Goal: Task Accomplishment & Management: Complete application form

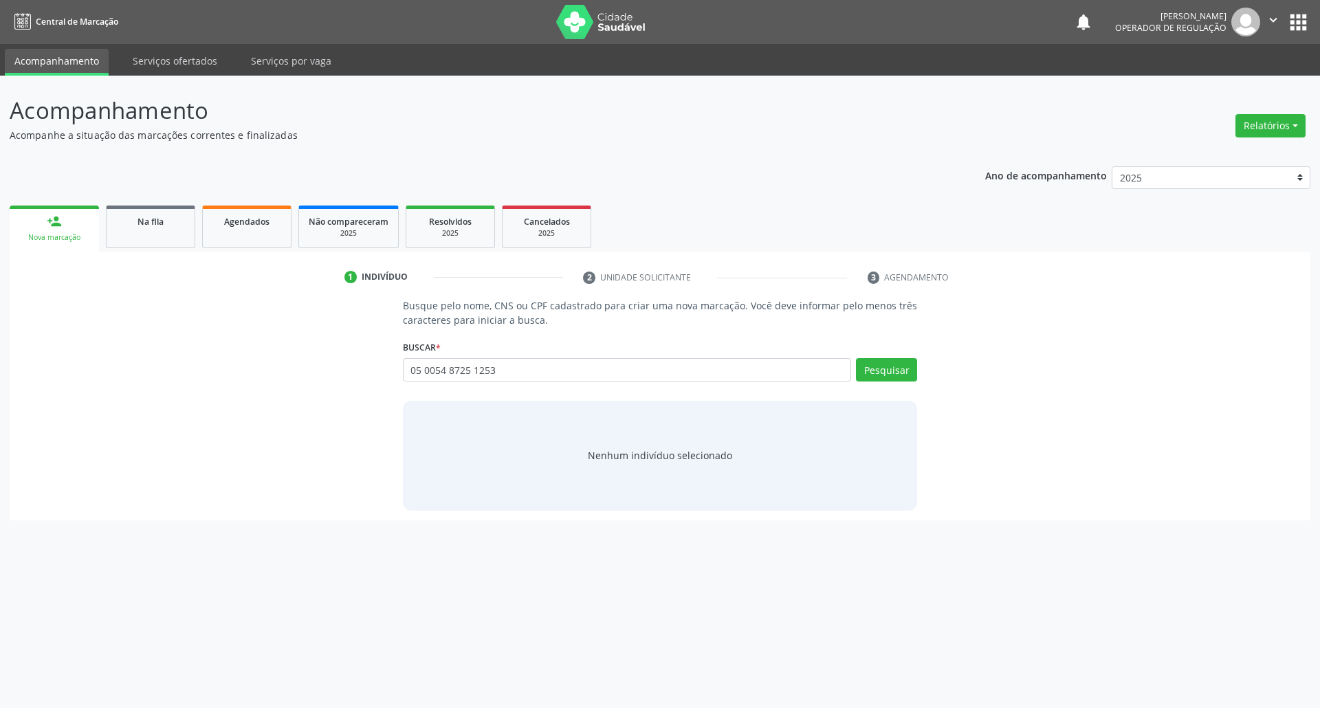
type input "05 0054 8725 1253"
click at [771, 369] on input "05 0054 8725 1253" at bounding box center [627, 369] width 449 height 23
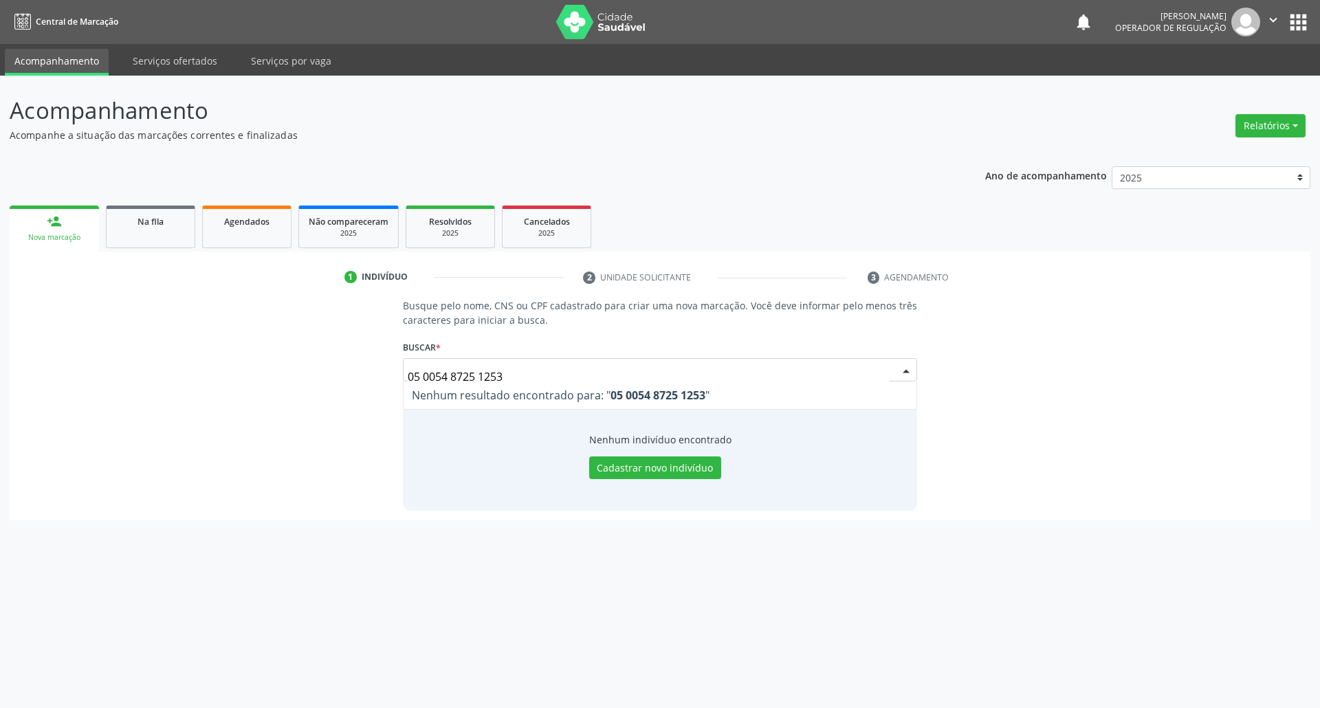
click at [644, 370] on input "05 0054 8725 1253" at bounding box center [649, 377] width 482 height 28
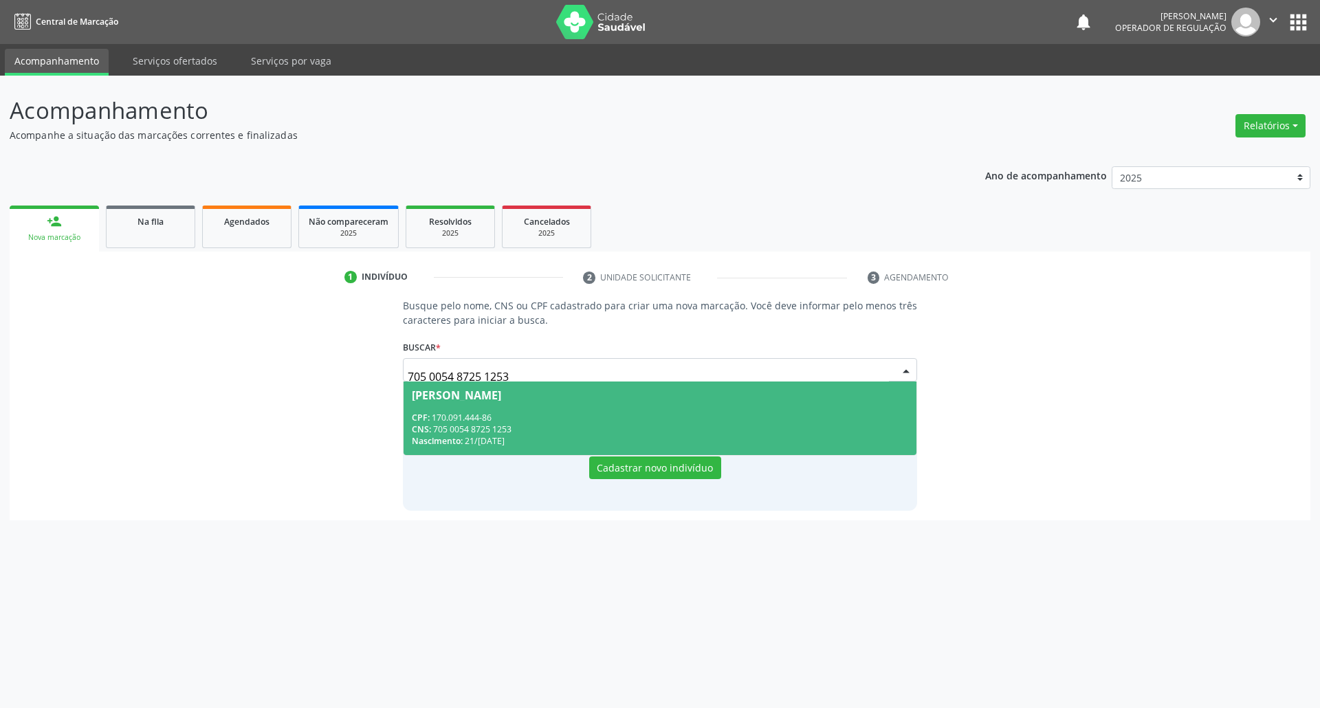
click at [670, 441] on div "Nascimento: 2[DATE]" at bounding box center [660, 441] width 497 height 12
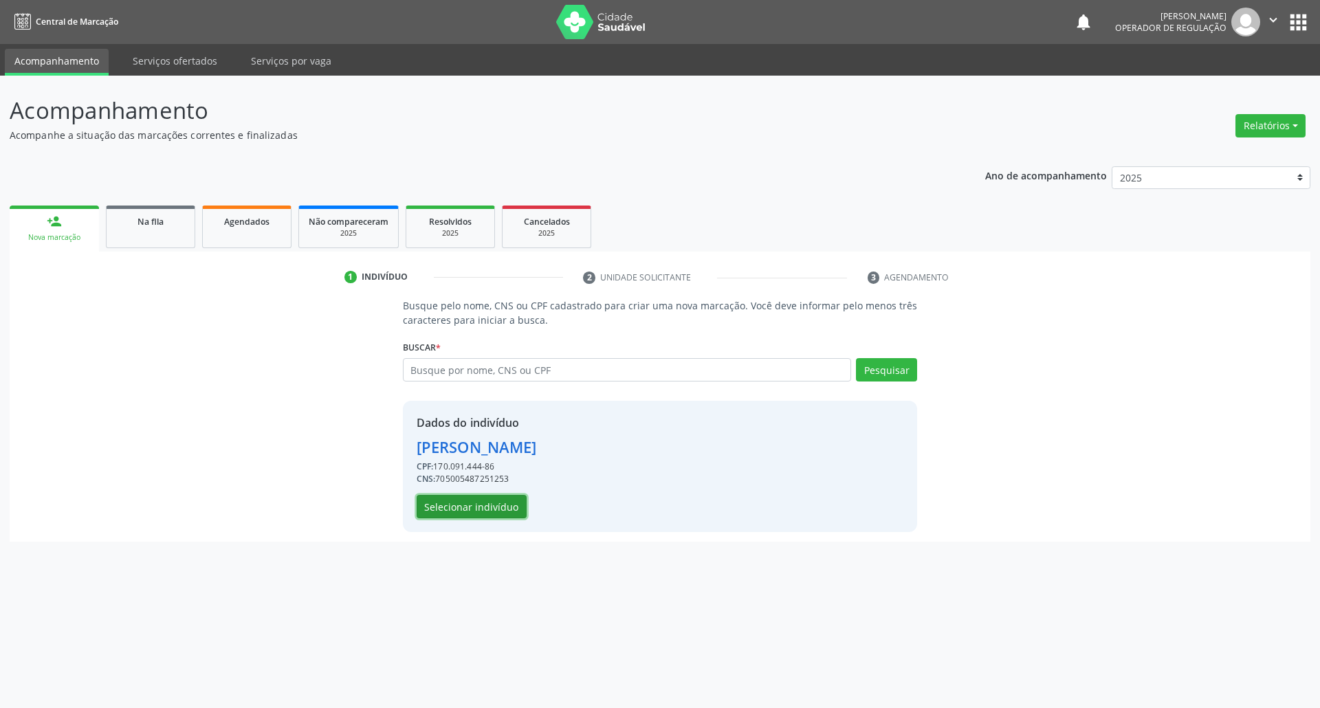
click at [504, 509] on button "Selecionar indivíduo" at bounding box center [472, 506] width 110 height 23
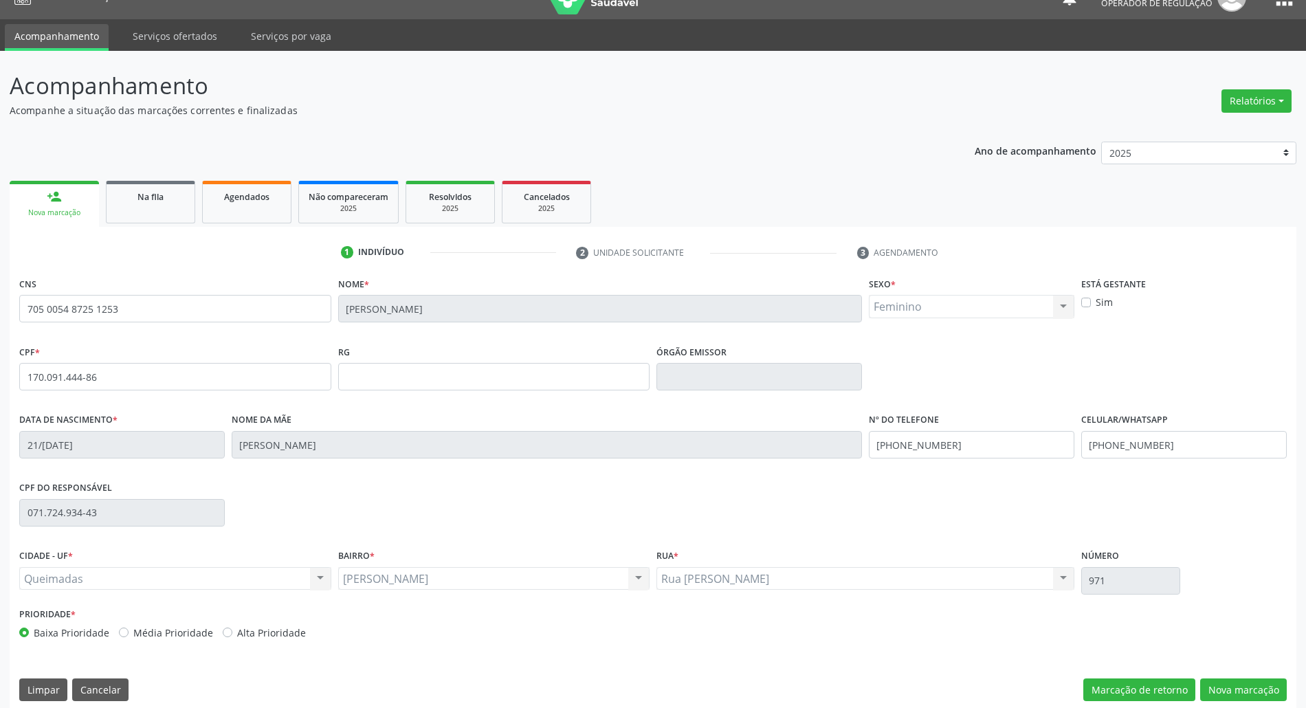
scroll to position [37, 0]
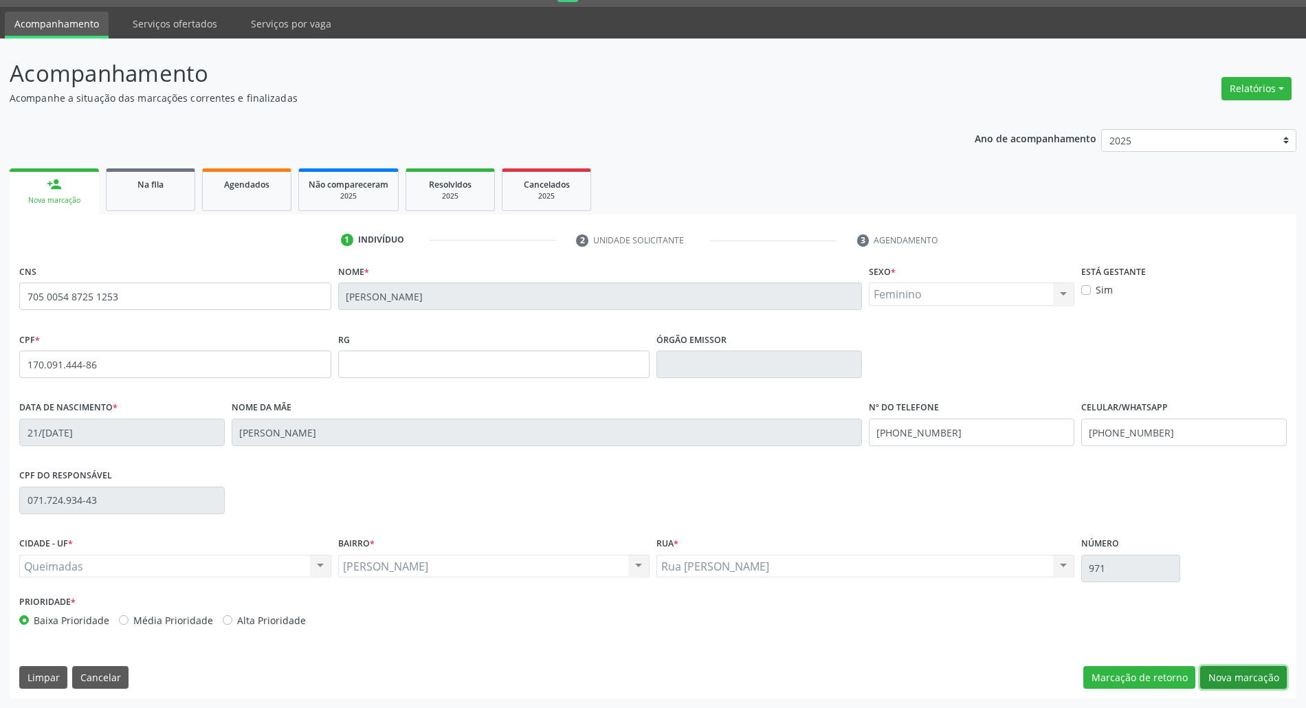
click at [1263, 680] on button "Nova marcação" at bounding box center [1243, 677] width 87 height 23
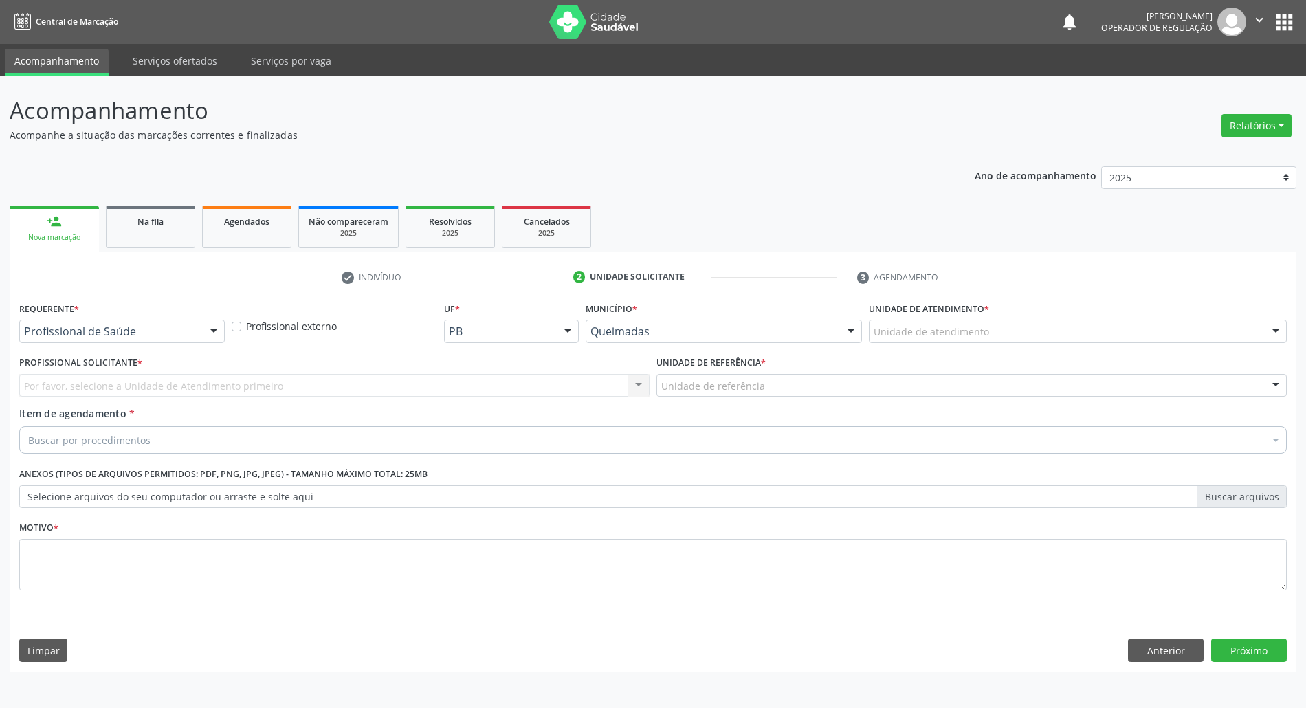
scroll to position [0, 0]
drag, startPoint x: 99, startPoint y: 318, endPoint x: 99, endPoint y: 353, distance: 35.1
click at [99, 325] on div "Requerente * Profissional de Saúde Profissional de Saúde Paciente Nenhum result…" at bounding box center [123, 320] width 208 height 44
drag, startPoint x: 119, startPoint y: 331, endPoint x: 113, endPoint y: 360, distance: 30.1
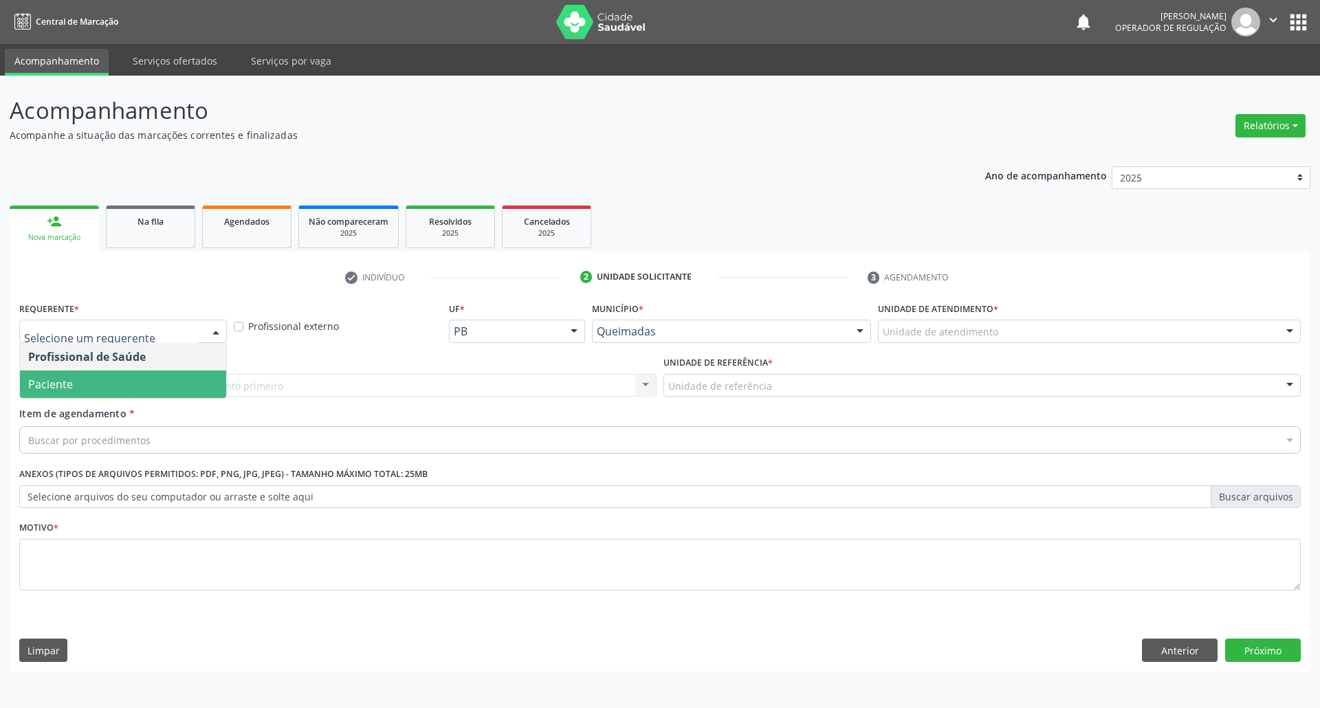
click at [113, 375] on span "Paciente" at bounding box center [123, 385] width 206 height 28
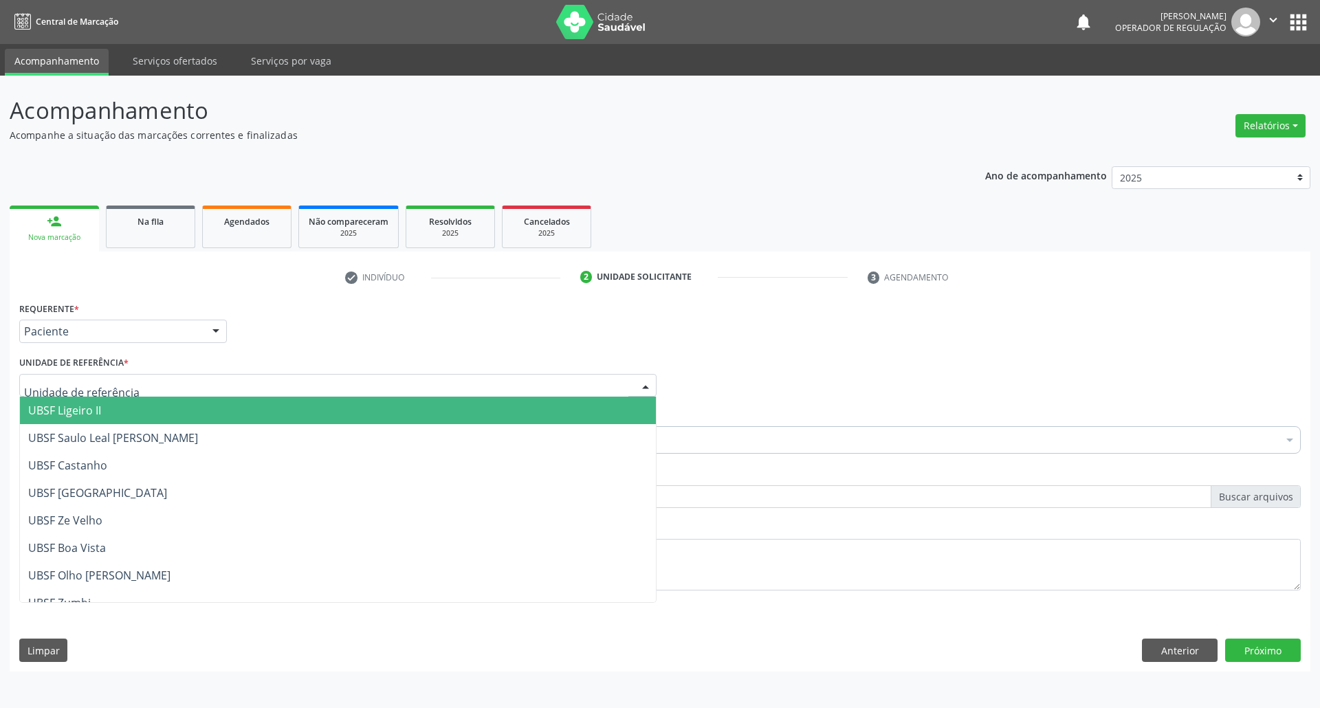
click at [132, 382] on div at bounding box center [337, 385] width 637 height 23
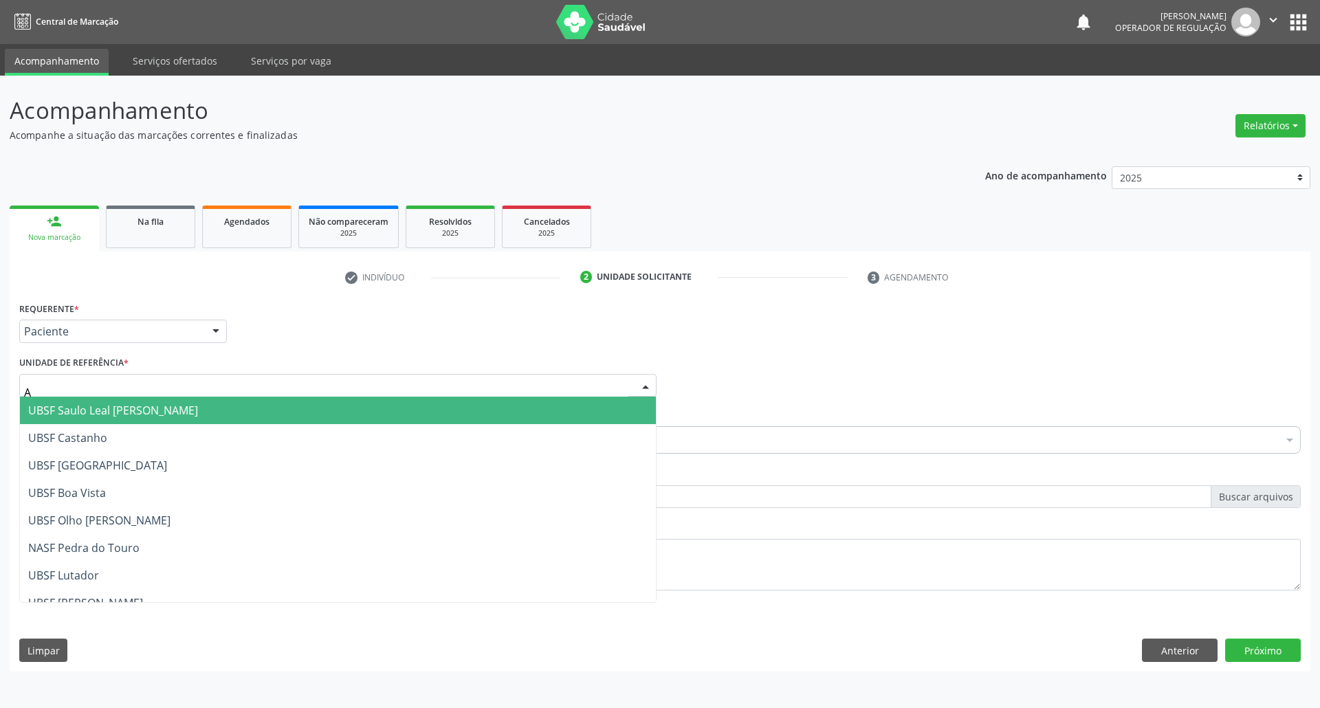
type input "AN"
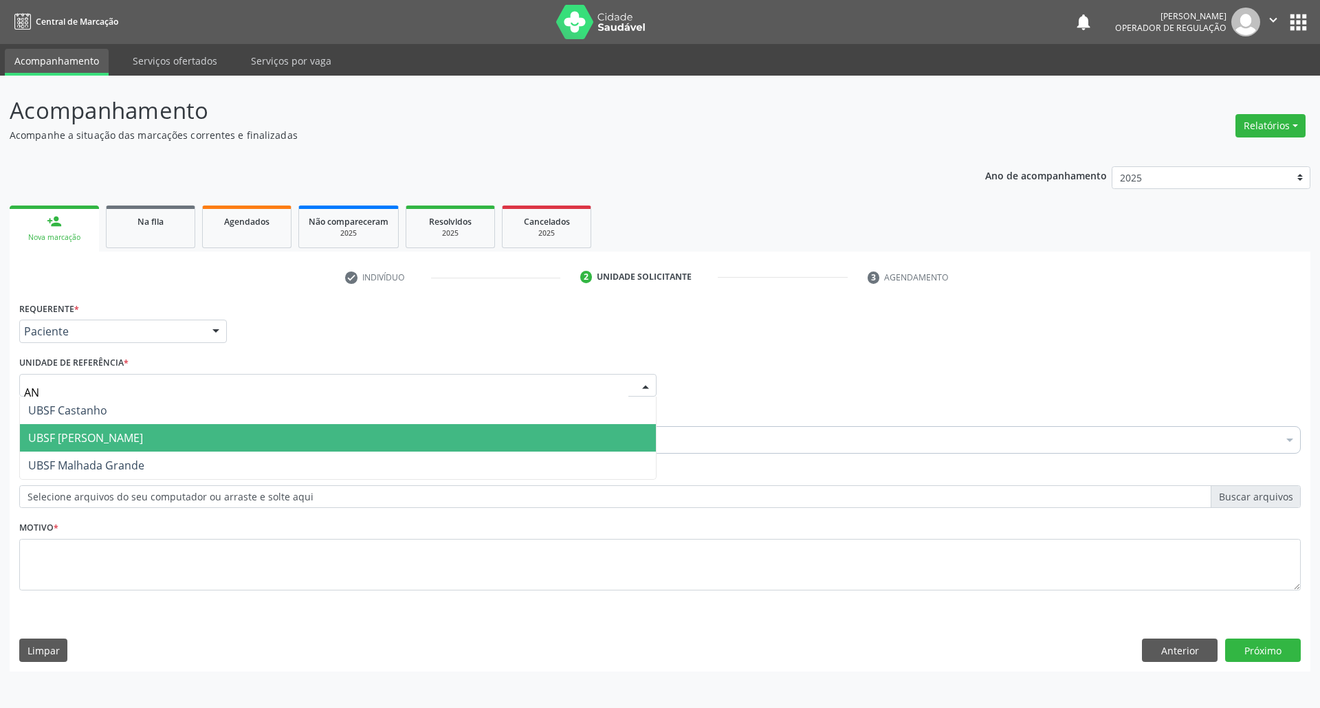
click at [124, 432] on span "UBSF [PERSON_NAME]" at bounding box center [85, 437] width 115 height 15
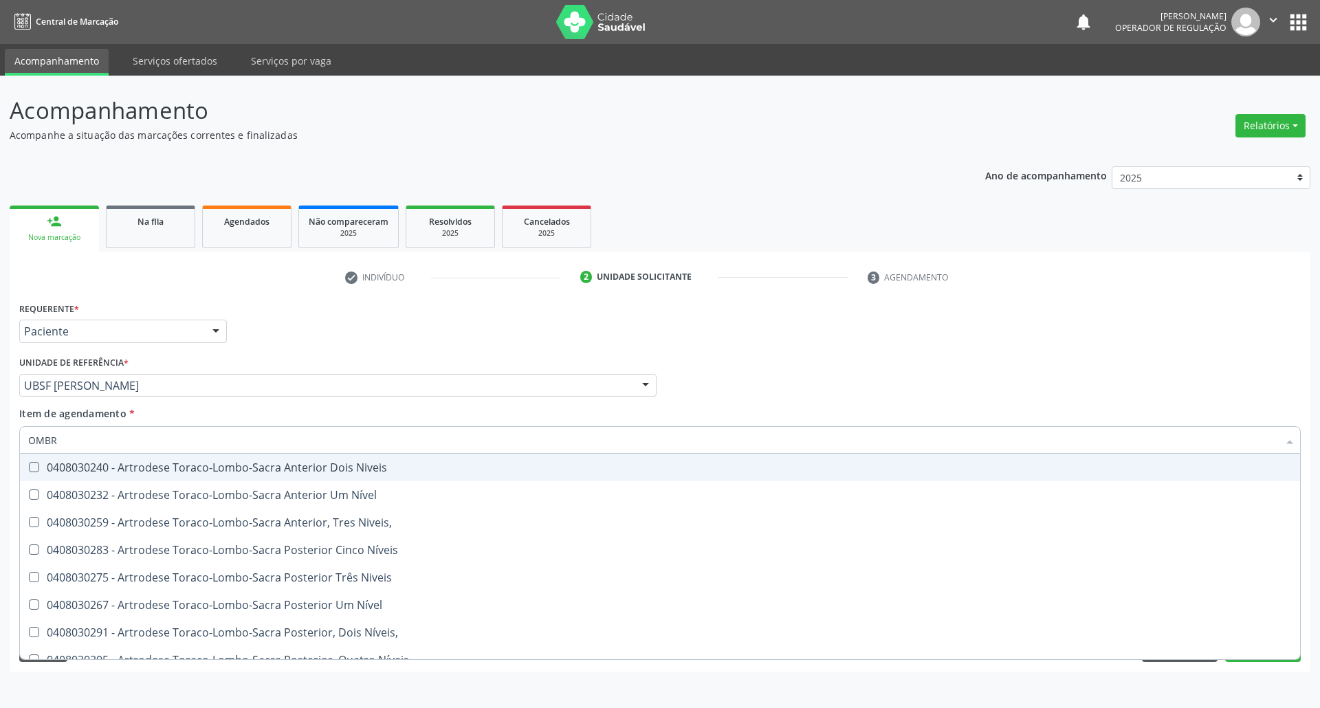
type input "OMBRO"
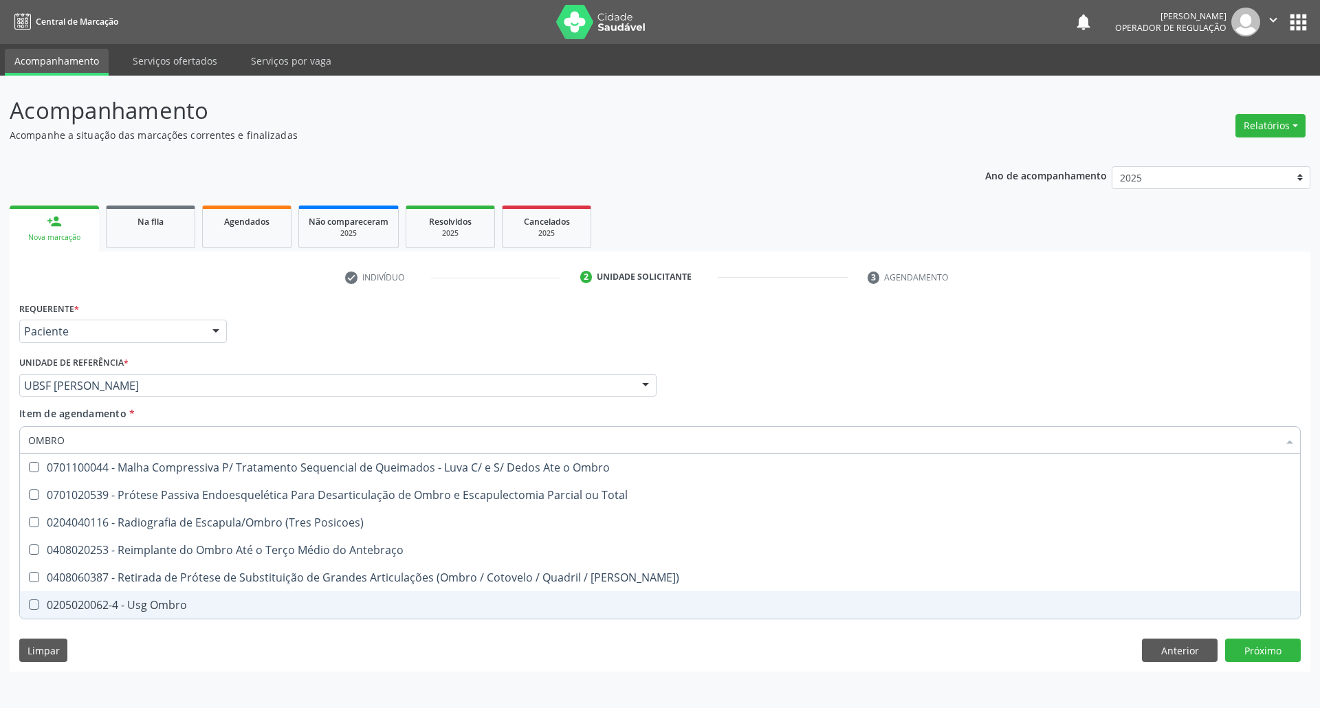
click at [193, 615] on span "0205020062-4 - Usg Ombro" at bounding box center [660, 605] width 1280 height 28
checkbox Ombro "true"
click at [183, 634] on div "Requerente * Paciente Profissional de Saúde Paciente Nenhum resultado encontrad…" at bounding box center [660, 484] width 1301 height 373
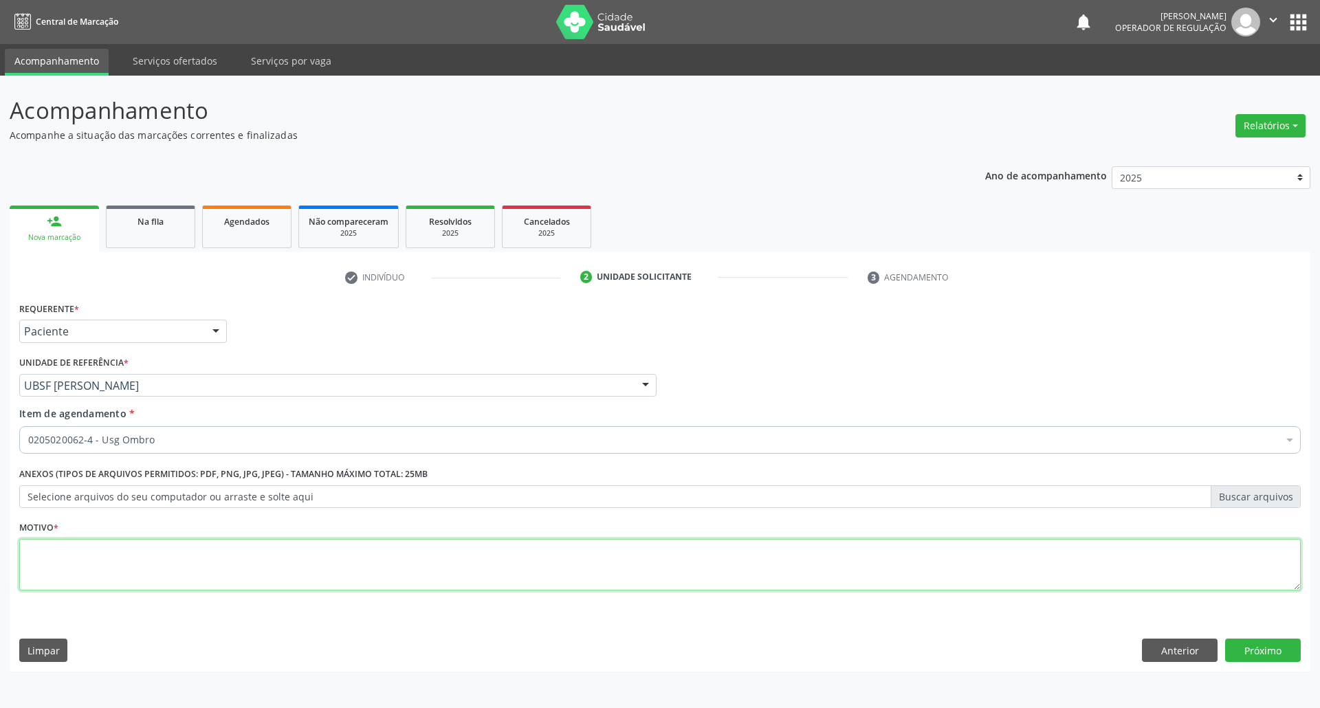
click at [149, 562] on textarea at bounding box center [660, 565] width 1282 height 52
type textarea "OMBRO"
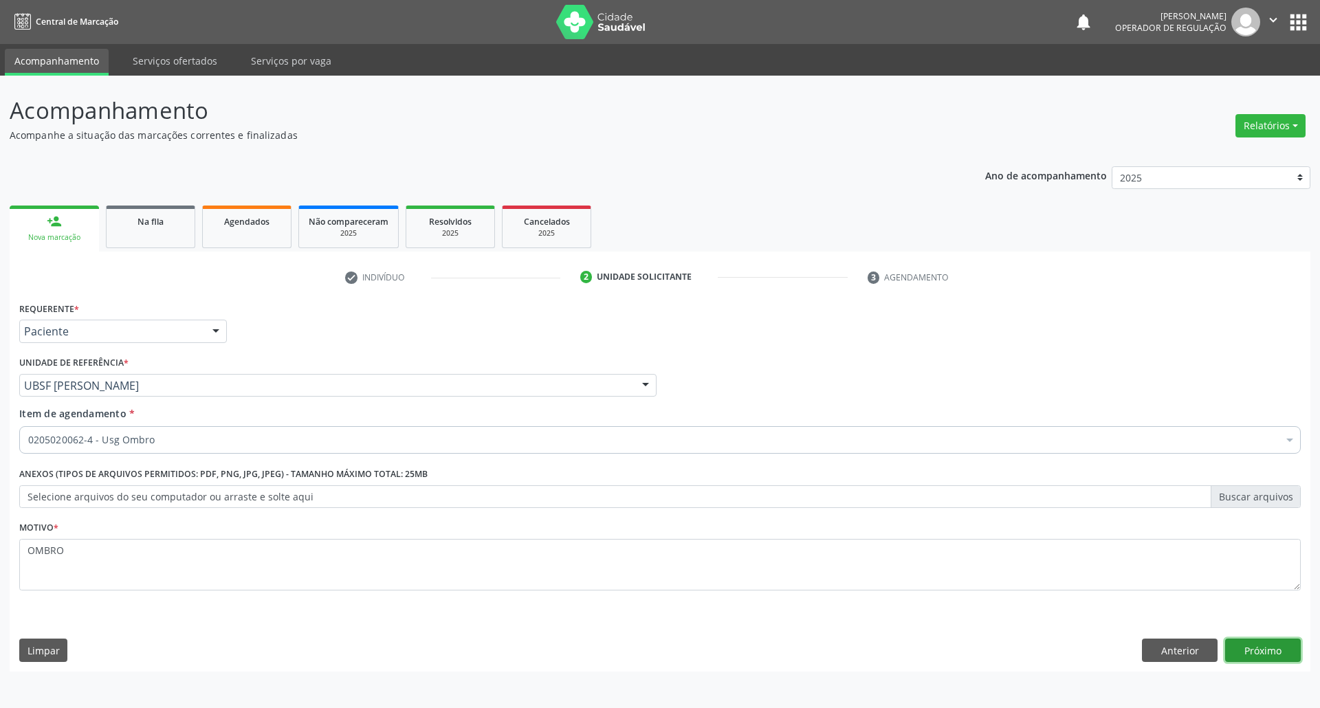
click button "Próximo" at bounding box center [1263, 650] width 76 height 23
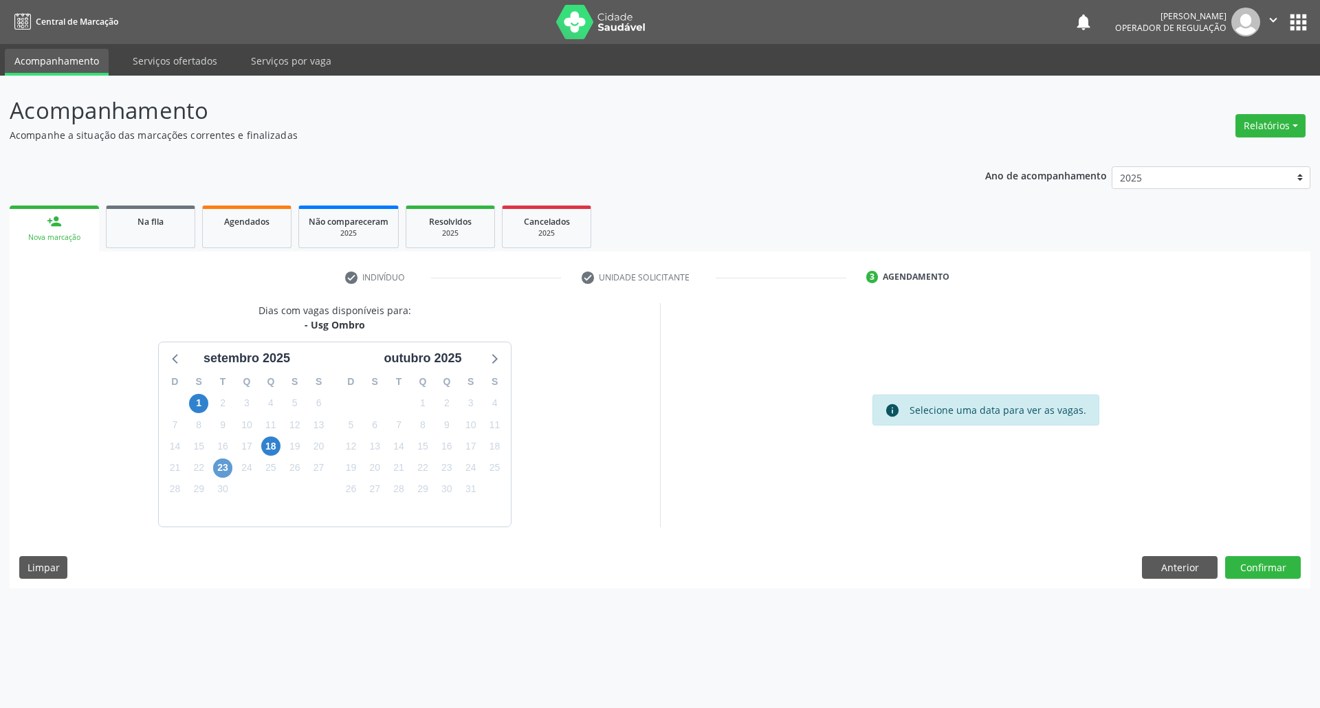
click at [232, 468] on div "D S T Q Q S S 31 1 2 3 4 5 6 7 8 9 10 11 12 13 14 15 16 17 18 19 20 21 22 23 24…" at bounding box center [247, 447] width 176 height 158
drag, startPoint x: 223, startPoint y: 465, endPoint x: 212, endPoint y: 460, distance: 12.3
click at [221, 465] on span "23" at bounding box center [222, 468] width 19 height 19
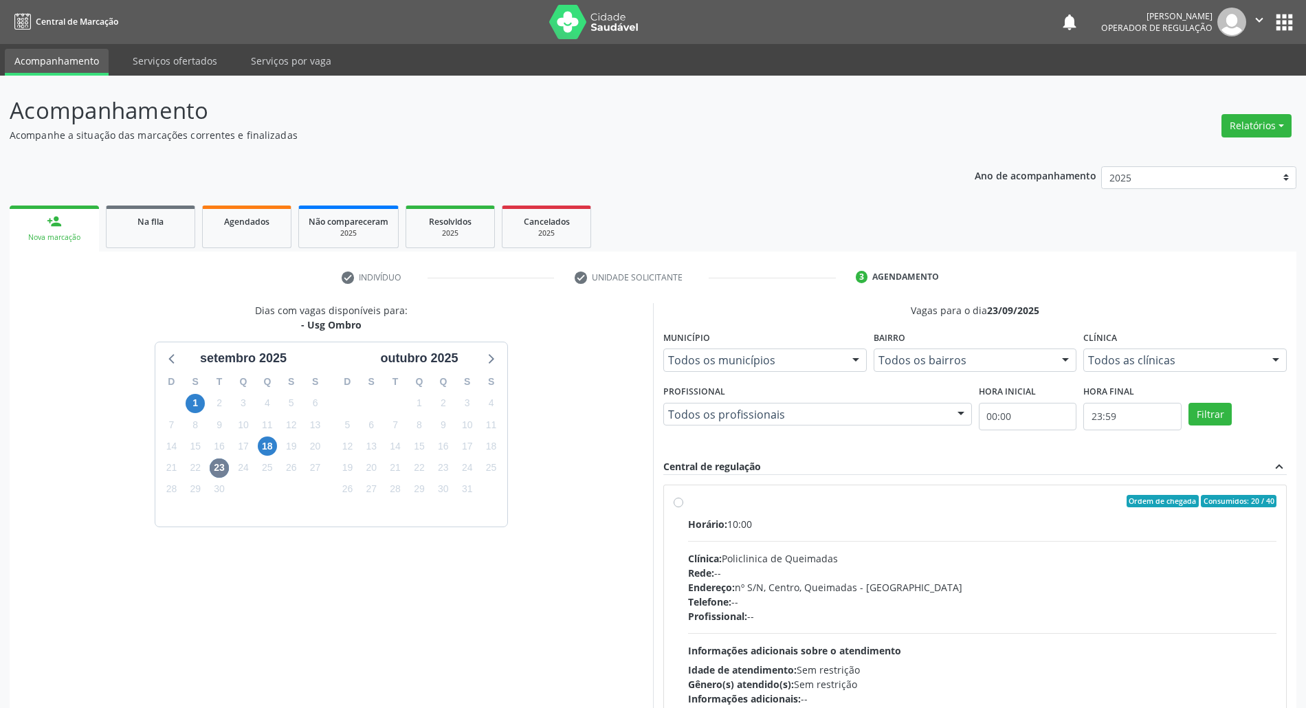
drag, startPoint x: 793, startPoint y: 575, endPoint x: 769, endPoint y: 571, distance: 25.2
click at [781, 575] on div "Rede: --" at bounding box center [982, 573] width 589 height 14
click at [683, 507] on input "Ordem de chegada Consumidos: 20 / 40 Horário: 10:00 Clínica: Policlinica de Que…" at bounding box center [679, 501] width 10 height 12
radio input "true"
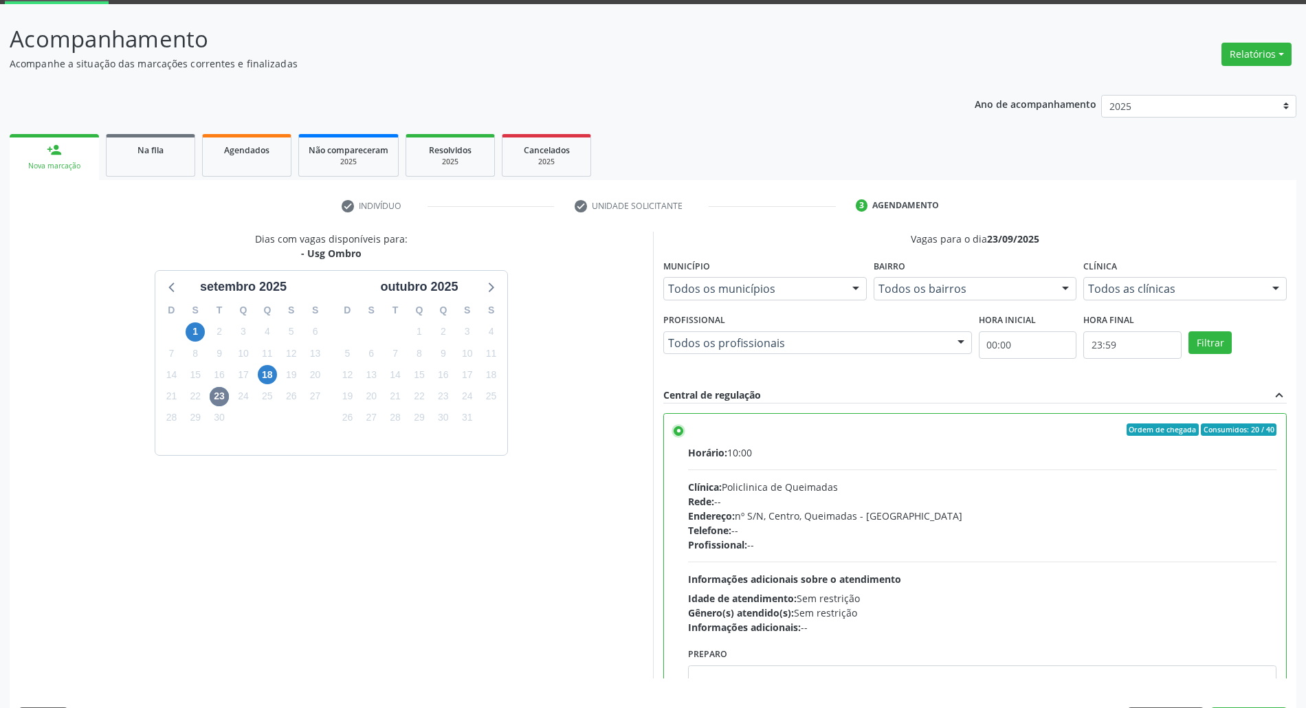
scroll to position [113, 0]
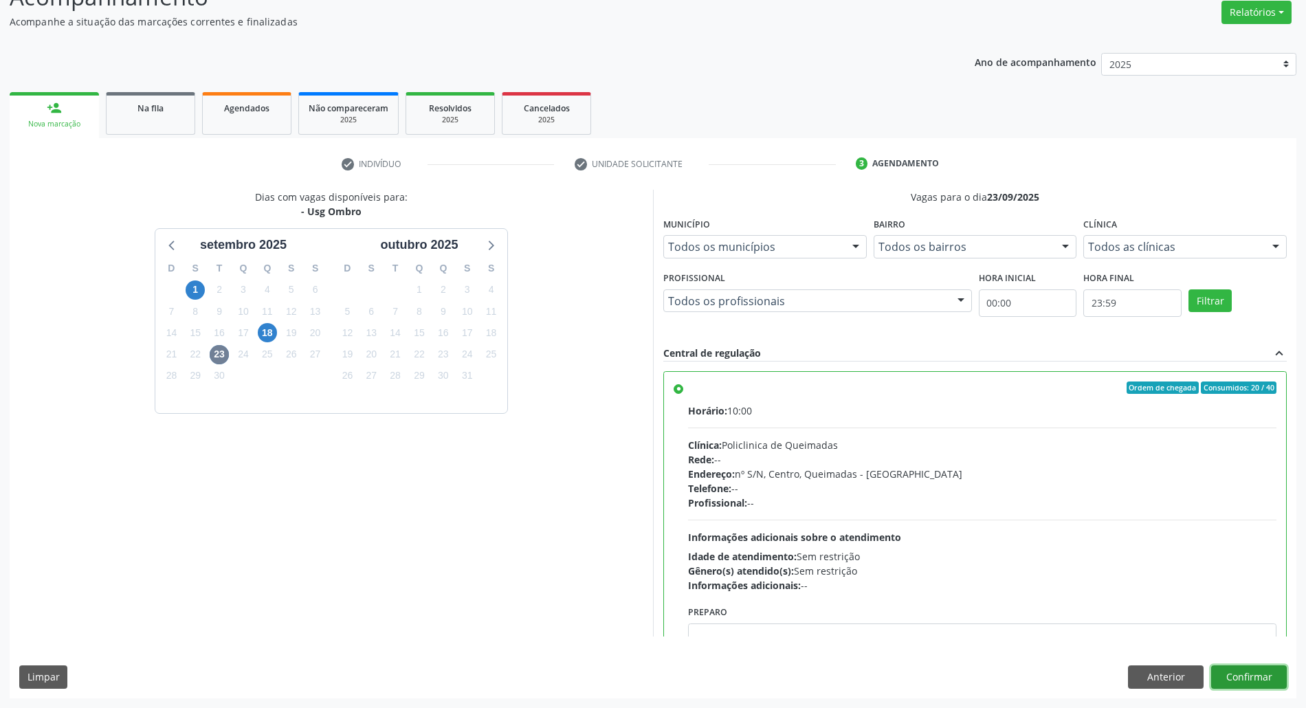
click at [1277, 672] on button "Confirmar" at bounding box center [1249, 677] width 76 height 23
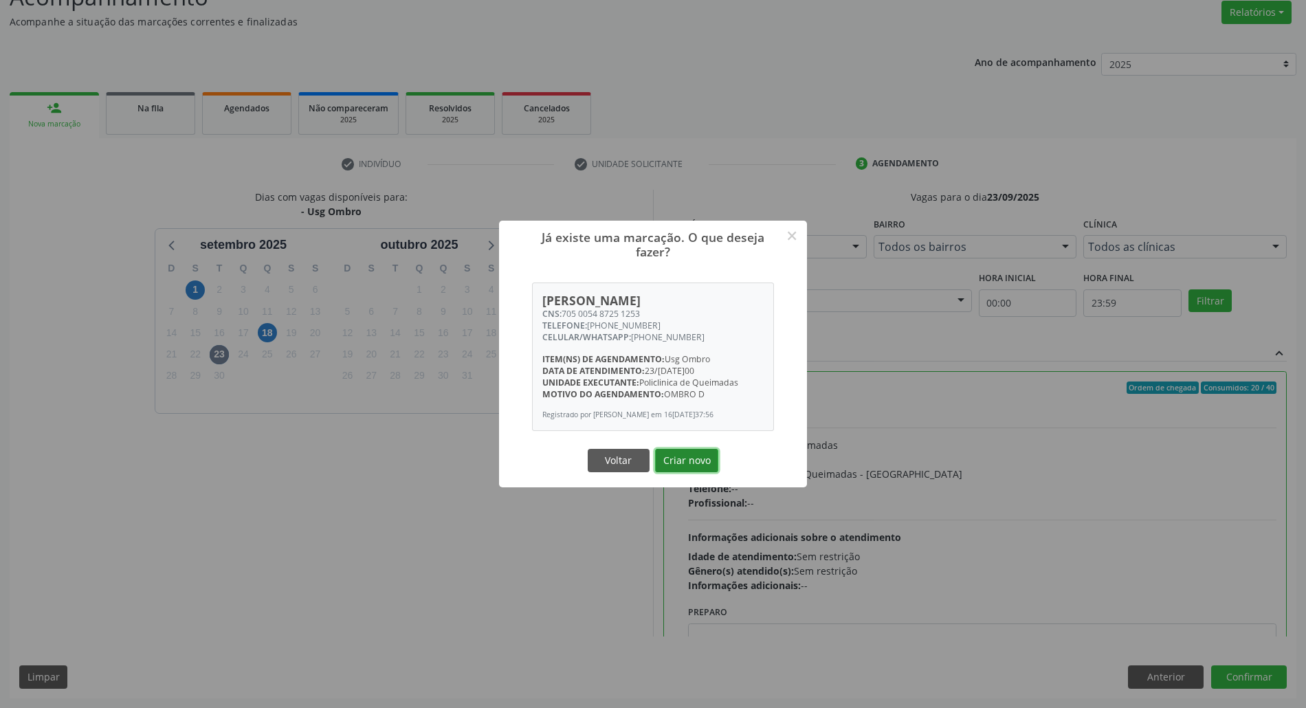
click at [707, 471] on button "Criar novo" at bounding box center [686, 460] width 63 height 23
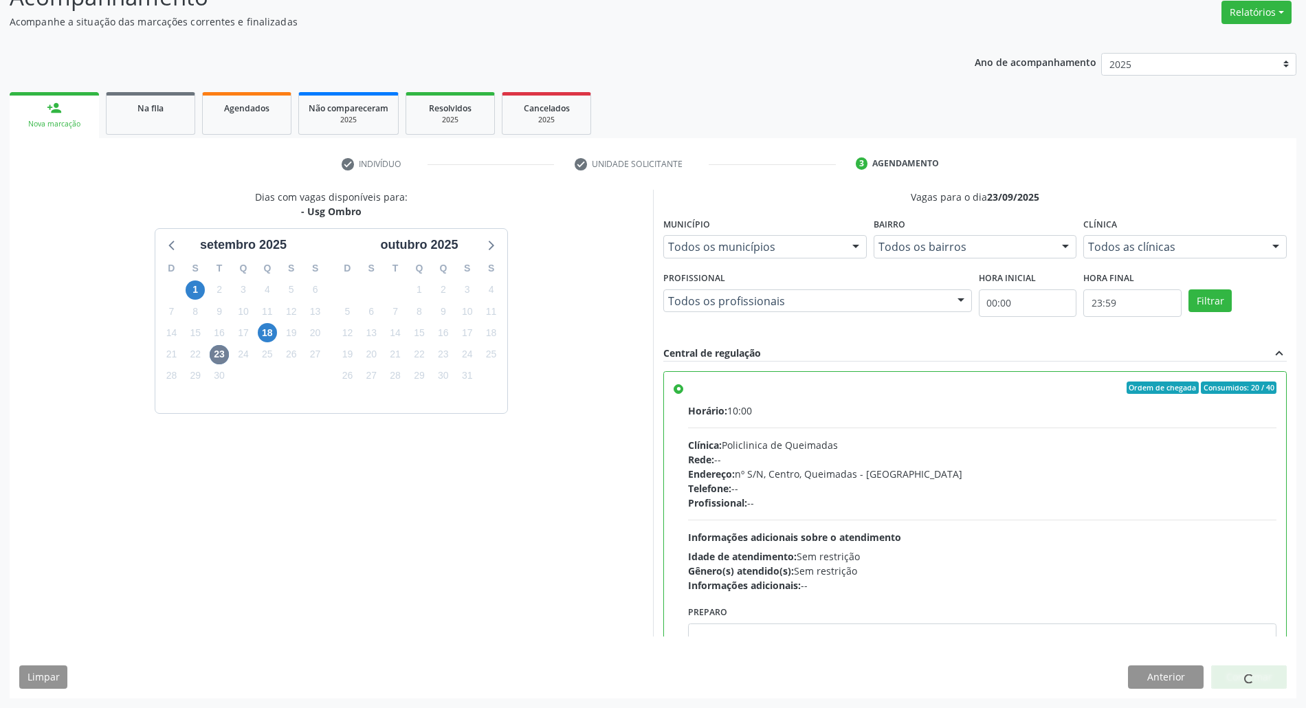
scroll to position [0, 0]
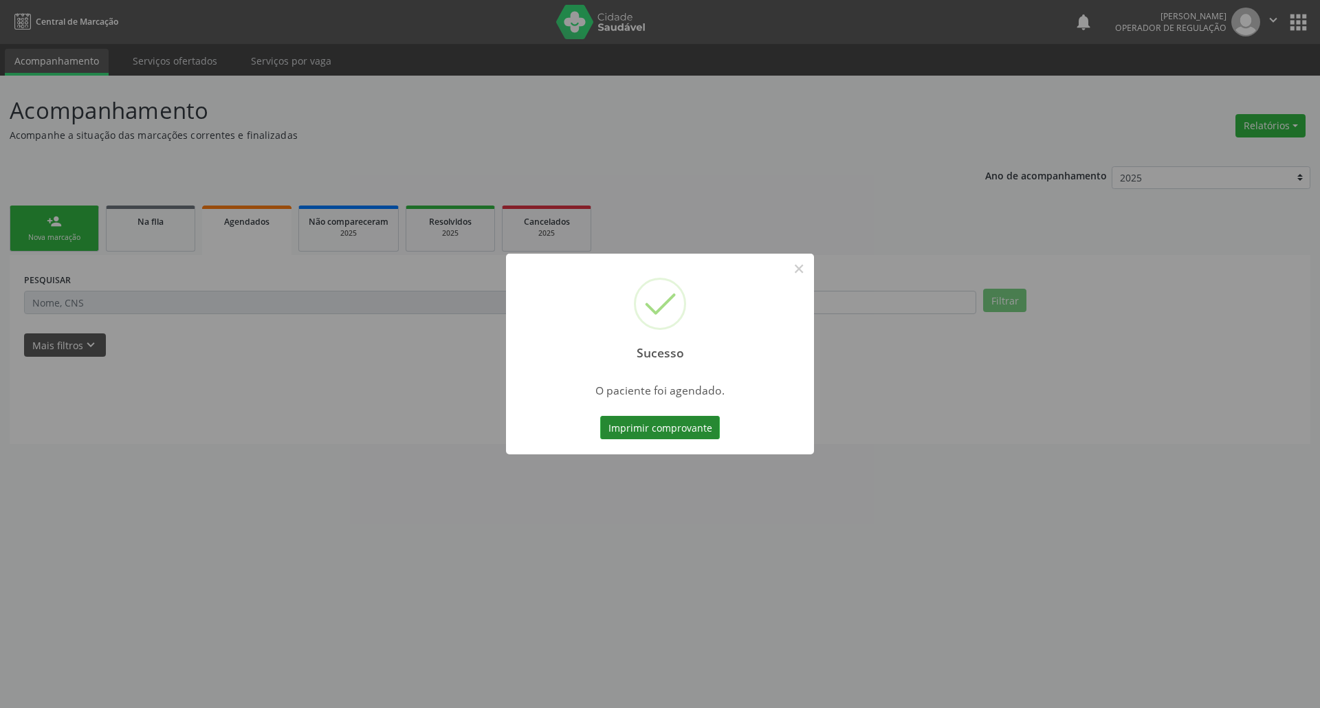
click at [650, 426] on button "Imprimir comprovante" at bounding box center [660, 427] width 120 height 23
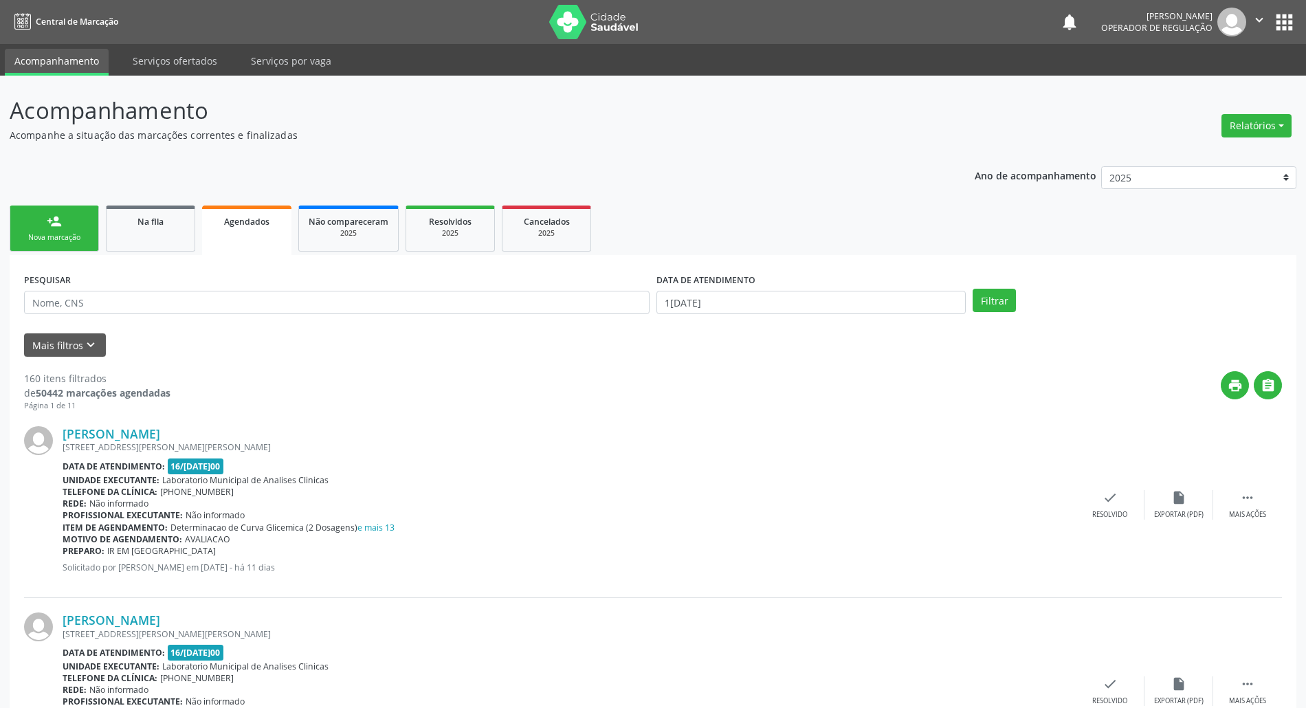
click at [97, 245] on ul "person_add Nova marcação Na fila Agendados Não compareceram 2025 Resolvidos 202…" at bounding box center [653, 228] width 1287 height 53
drag, startPoint x: 84, startPoint y: 238, endPoint x: 322, endPoint y: 3, distance: 334.0
click at [83, 239] on div "Nova marcação" at bounding box center [54, 237] width 69 height 10
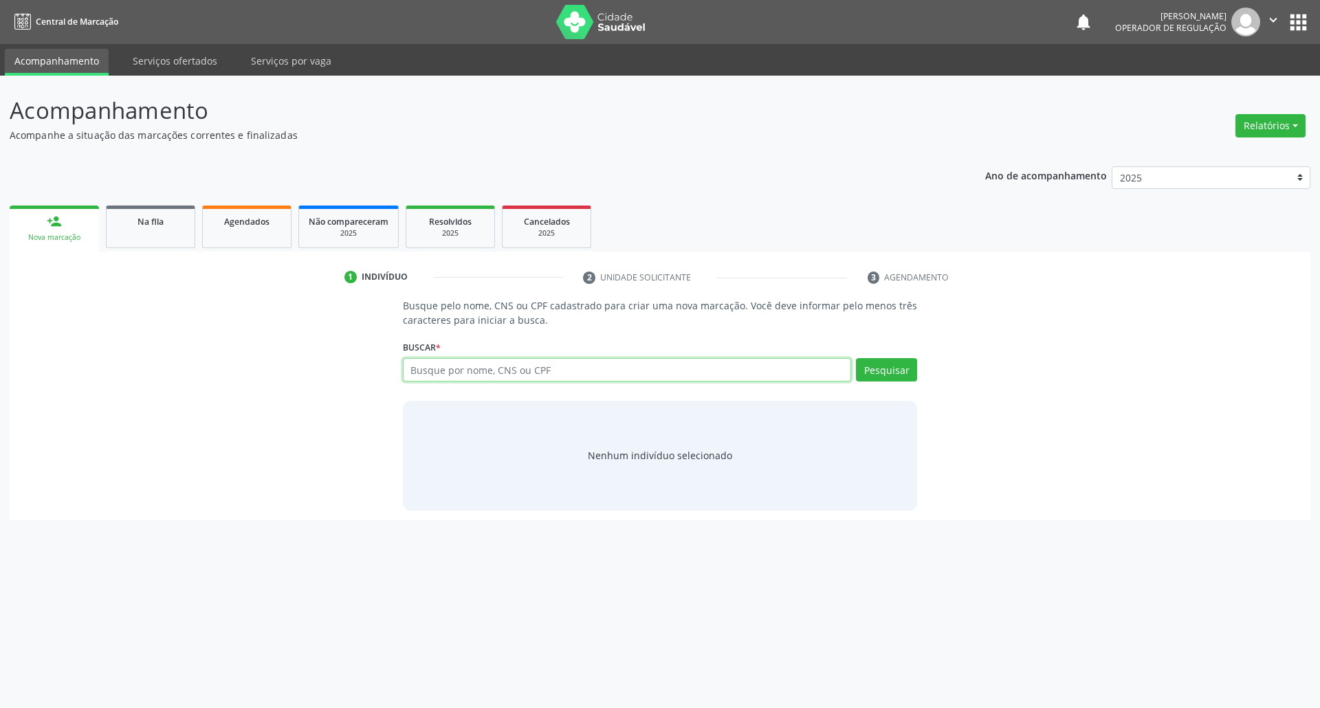
click at [525, 375] on input "text" at bounding box center [627, 369] width 449 height 23
type input "703508089801530"
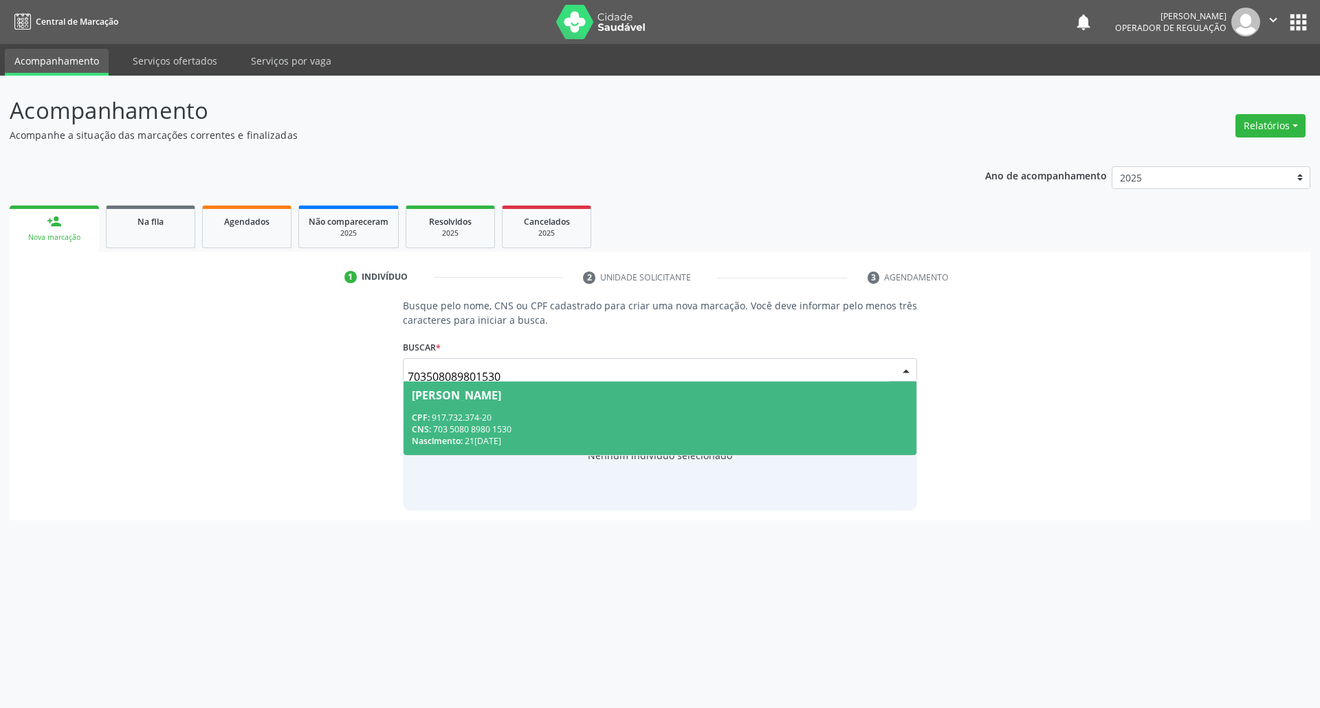
click at [592, 430] on div "CNS: 703 5080 8980 1530" at bounding box center [660, 430] width 497 height 12
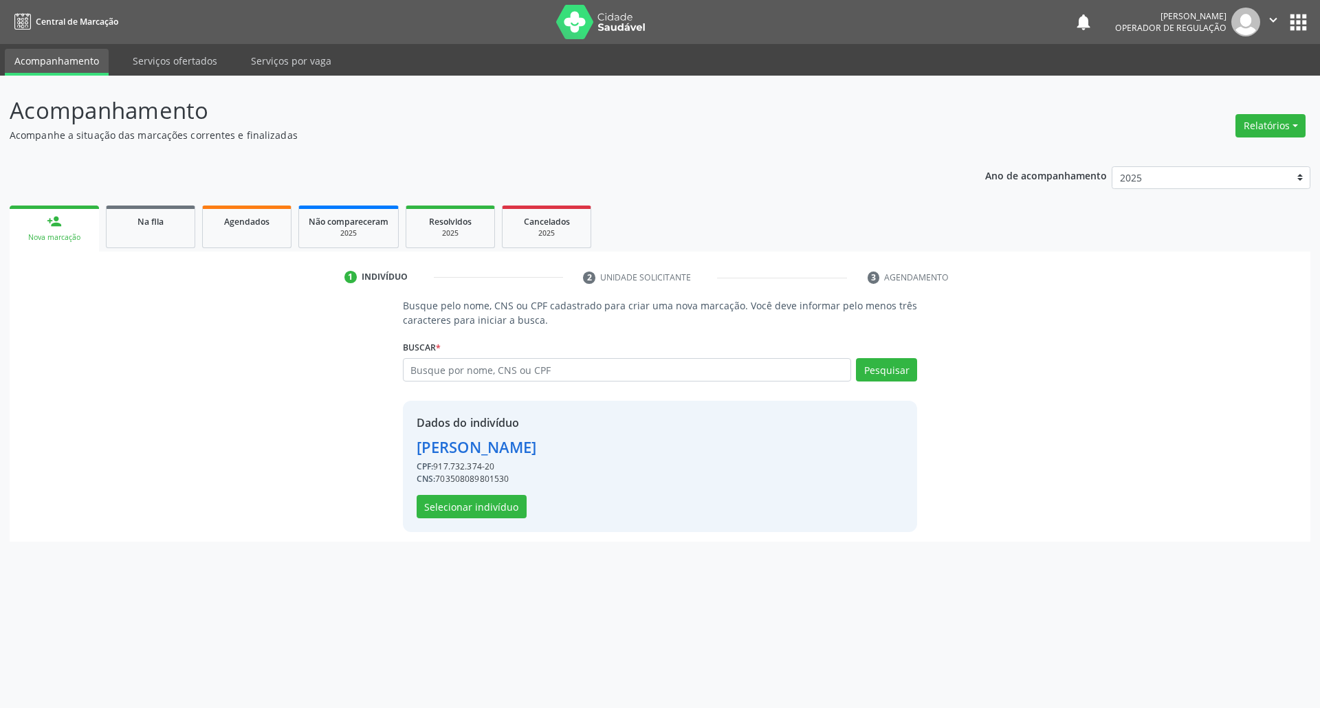
click at [458, 521] on div "Dados do indivíduo [PERSON_NAME] CPF: 917.732.374-20 CNS: 703508089801530 Selec…" at bounding box center [660, 466] width 515 height 131
click at [458, 514] on button "Selecionar indivíduo" at bounding box center [472, 506] width 110 height 23
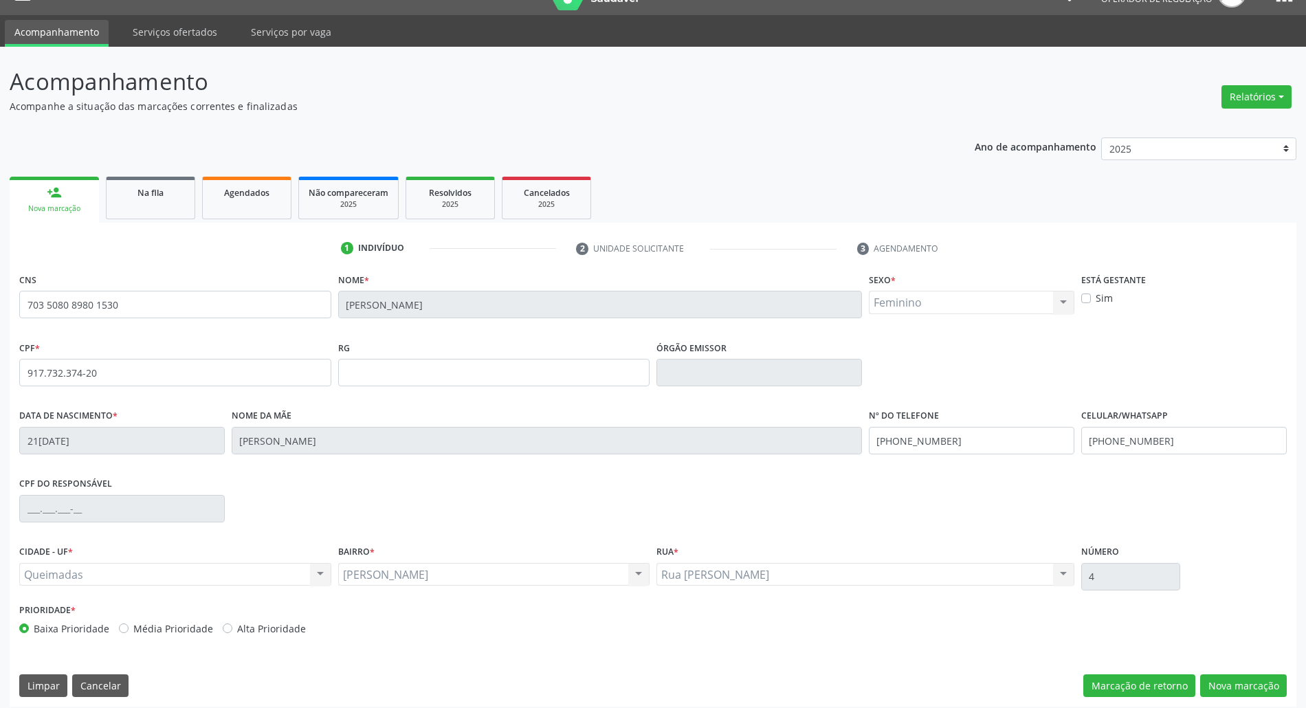
scroll to position [37, 0]
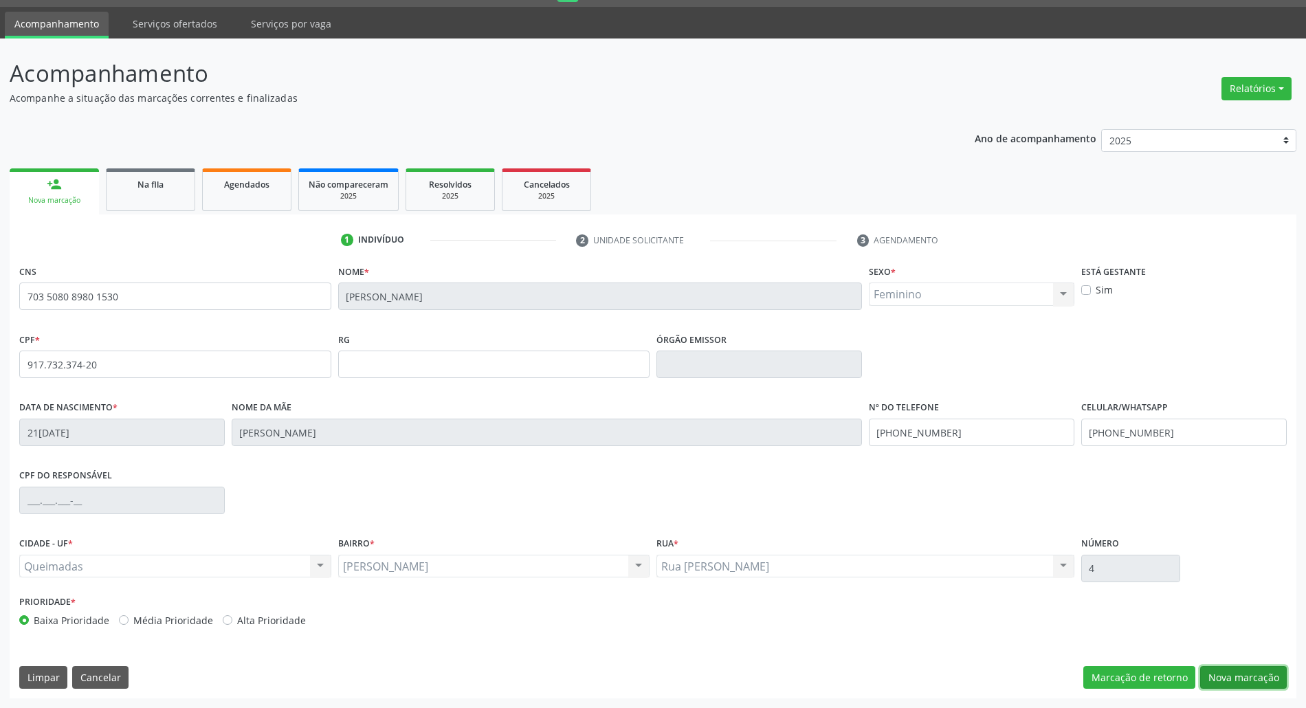
click at [1239, 677] on button "Nova marcação" at bounding box center [1243, 677] width 87 height 23
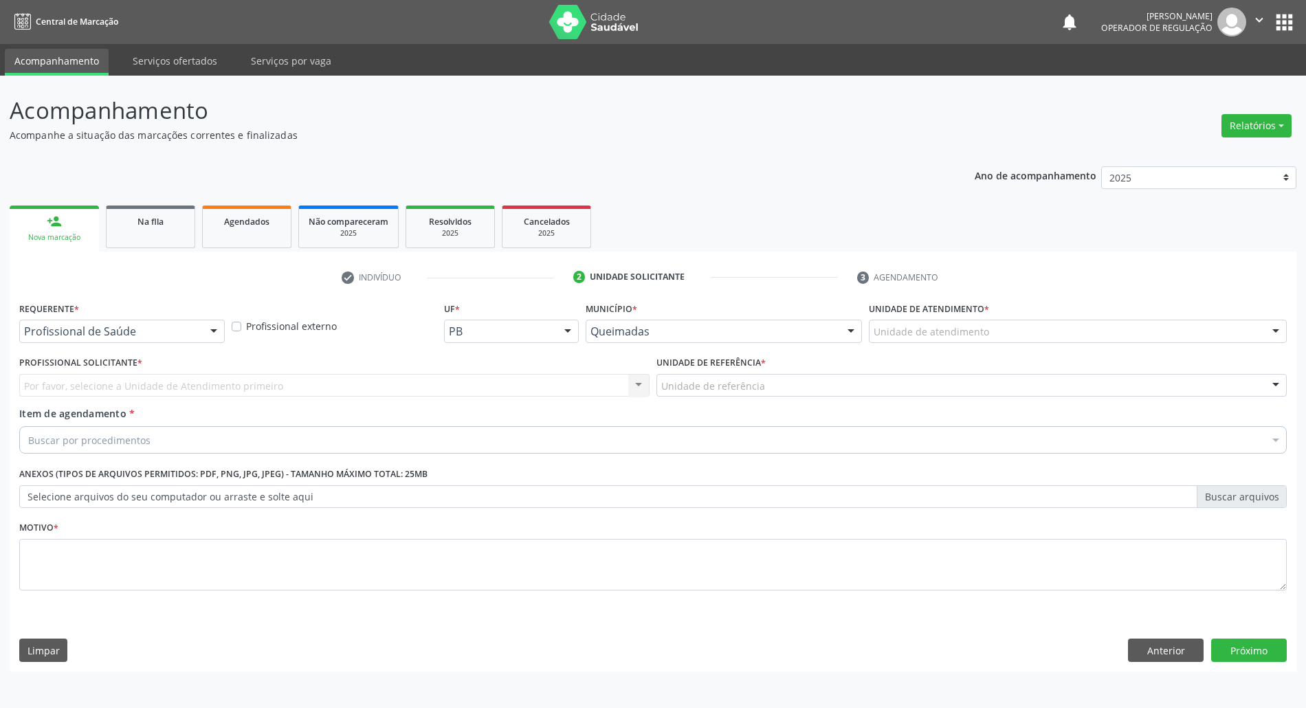
scroll to position [0, 0]
click at [1191, 638] on div "Requerente * Profissional de Saúde Profissional de Saúde Paciente Nenhum result…" at bounding box center [660, 484] width 1301 height 373
click at [1194, 649] on button "Anterior" at bounding box center [1180, 650] width 76 height 23
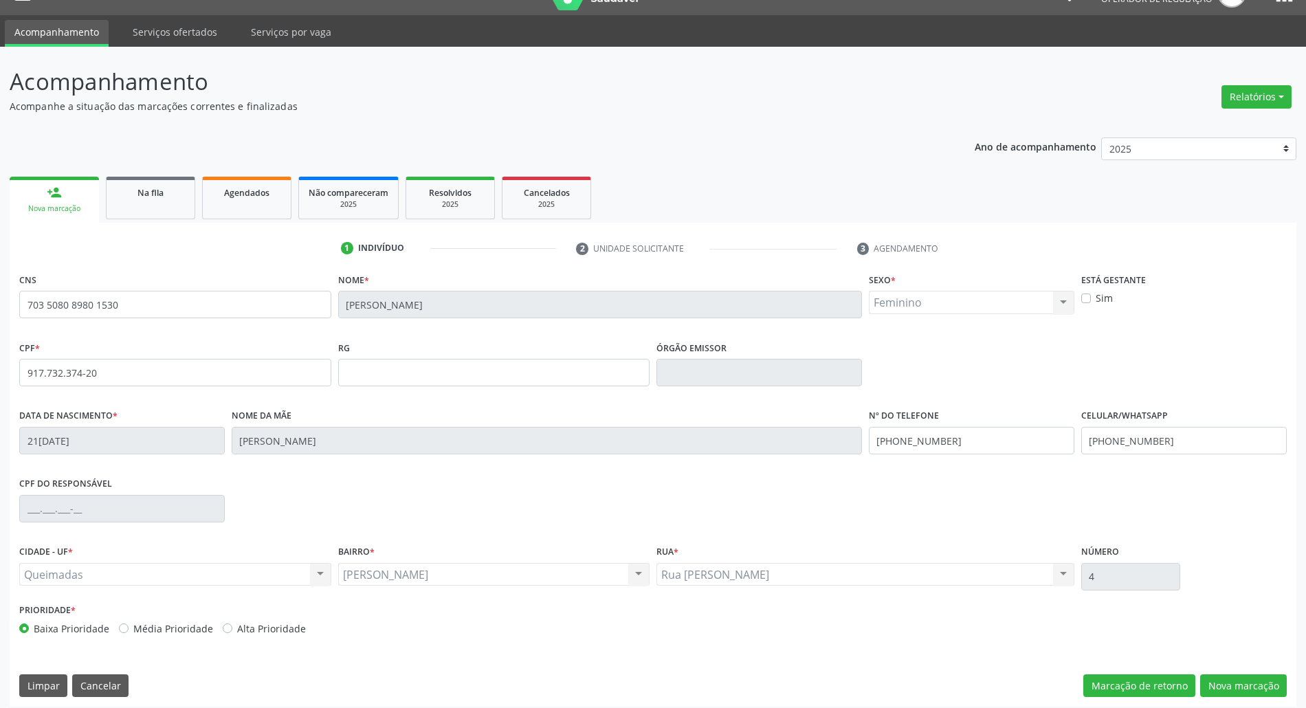
scroll to position [37, 0]
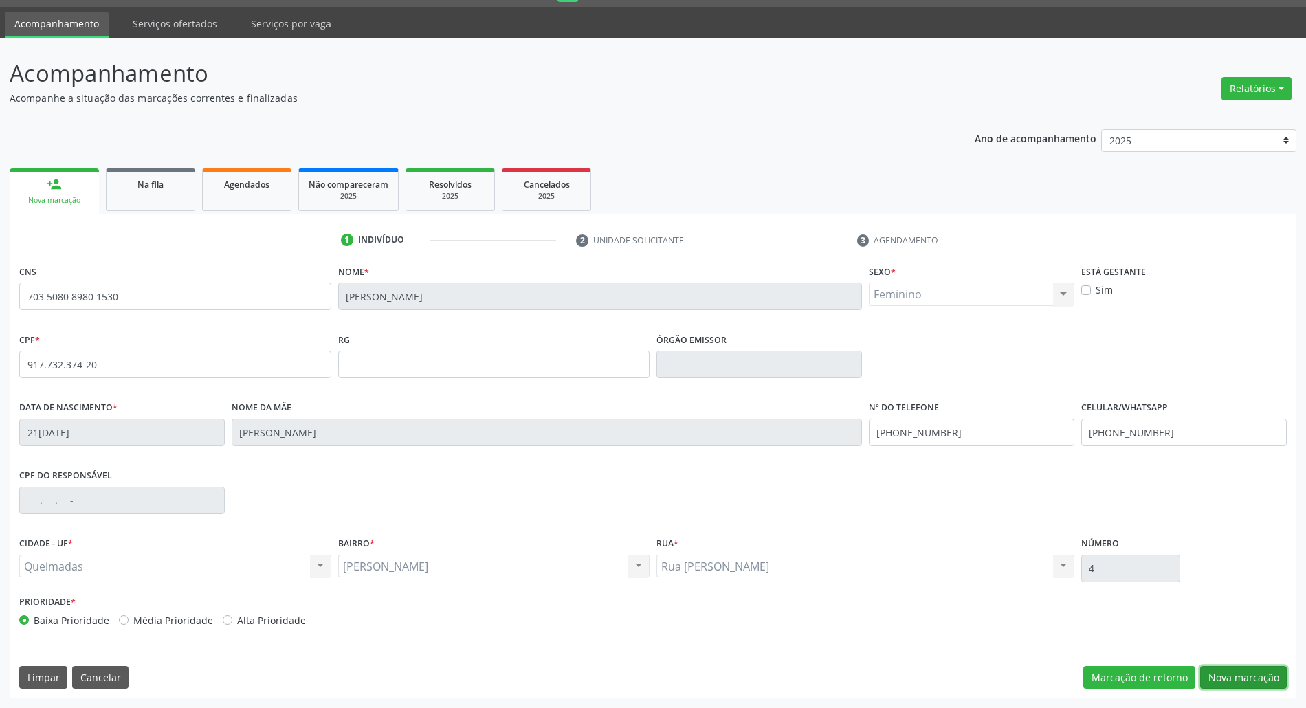
click at [1242, 672] on button "Nova marcação" at bounding box center [1243, 677] width 87 height 23
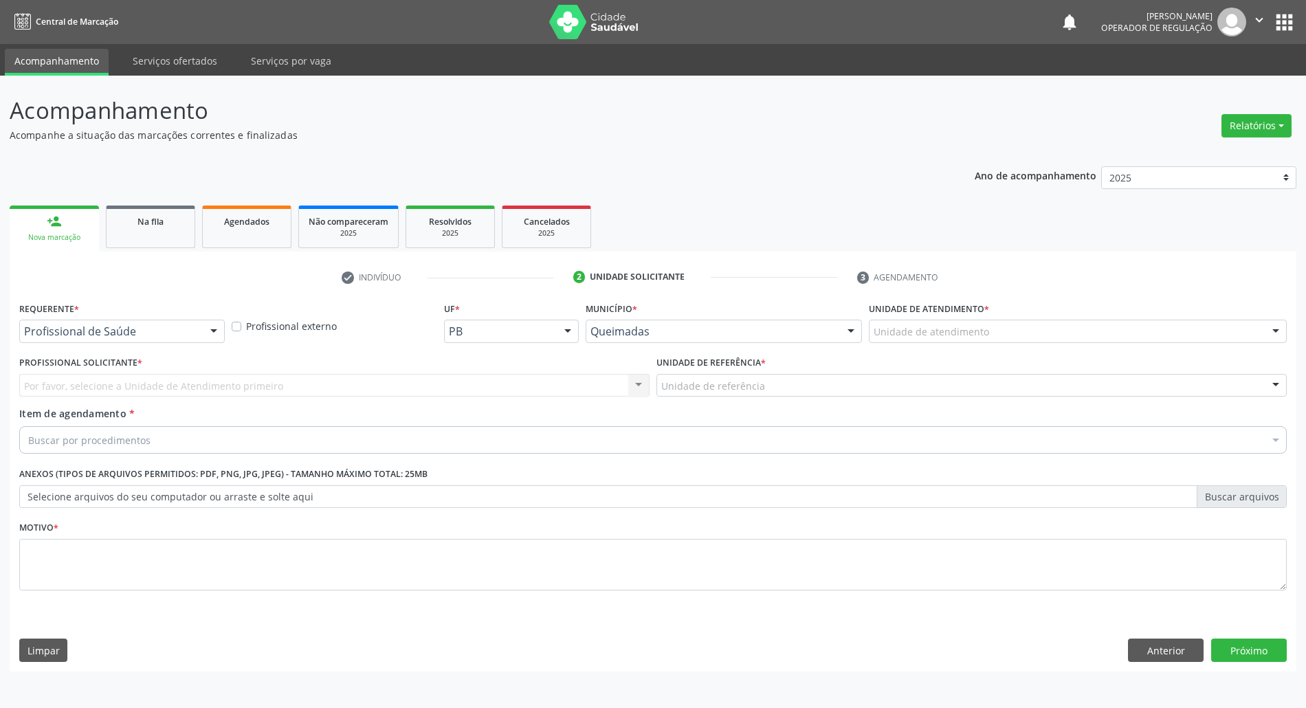
scroll to position [0, 0]
drag, startPoint x: 168, startPoint y: 326, endPoint x: 155, endPoint y: 339, distance: 18.5
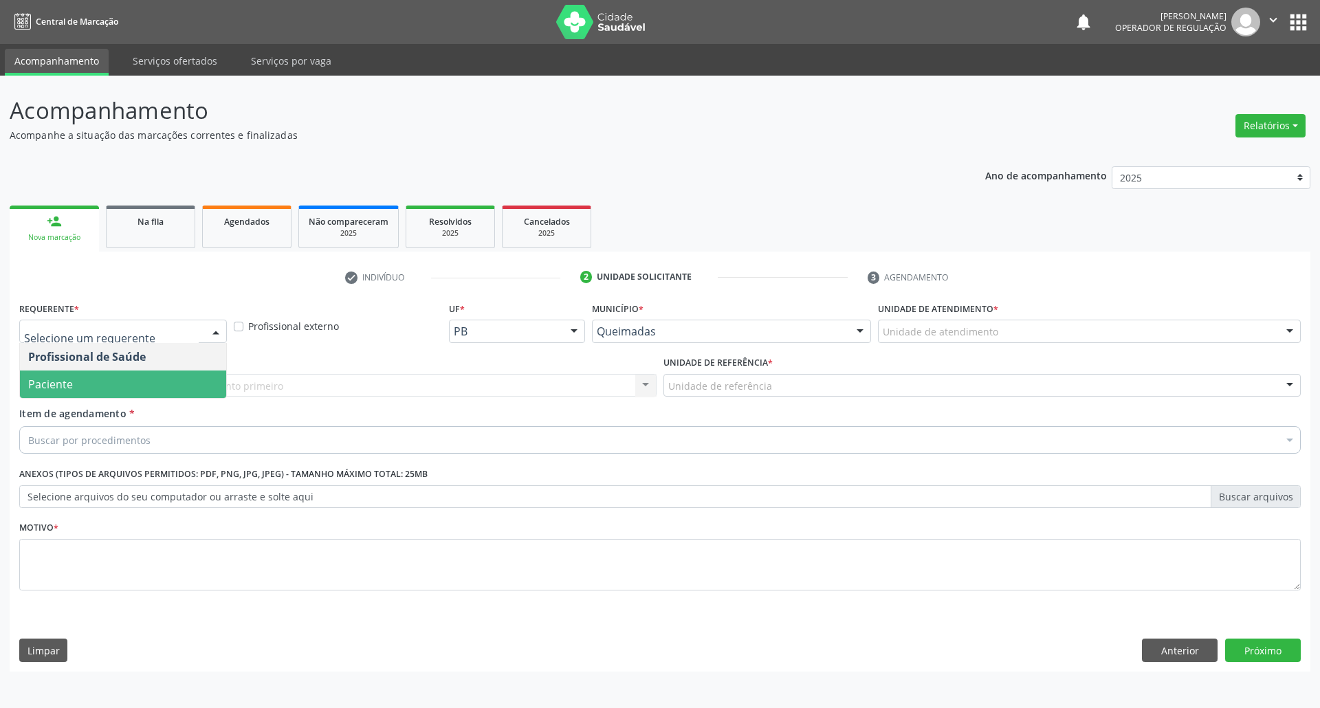
click at [138, 389] on span "Paciente" at bounding box center [123, 385] width 206 height 28
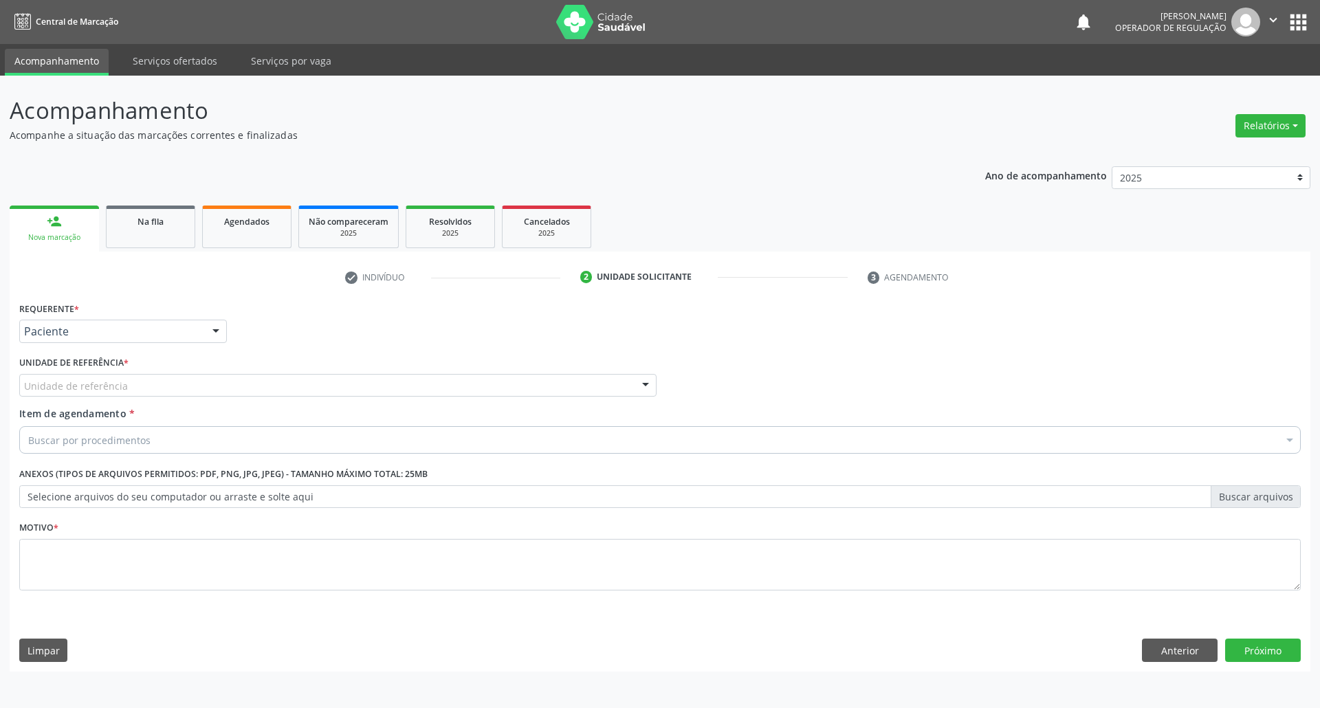
click at [256, 386] on div "Unidade de referência" at bounding box center [337, 385] width 637 height 23
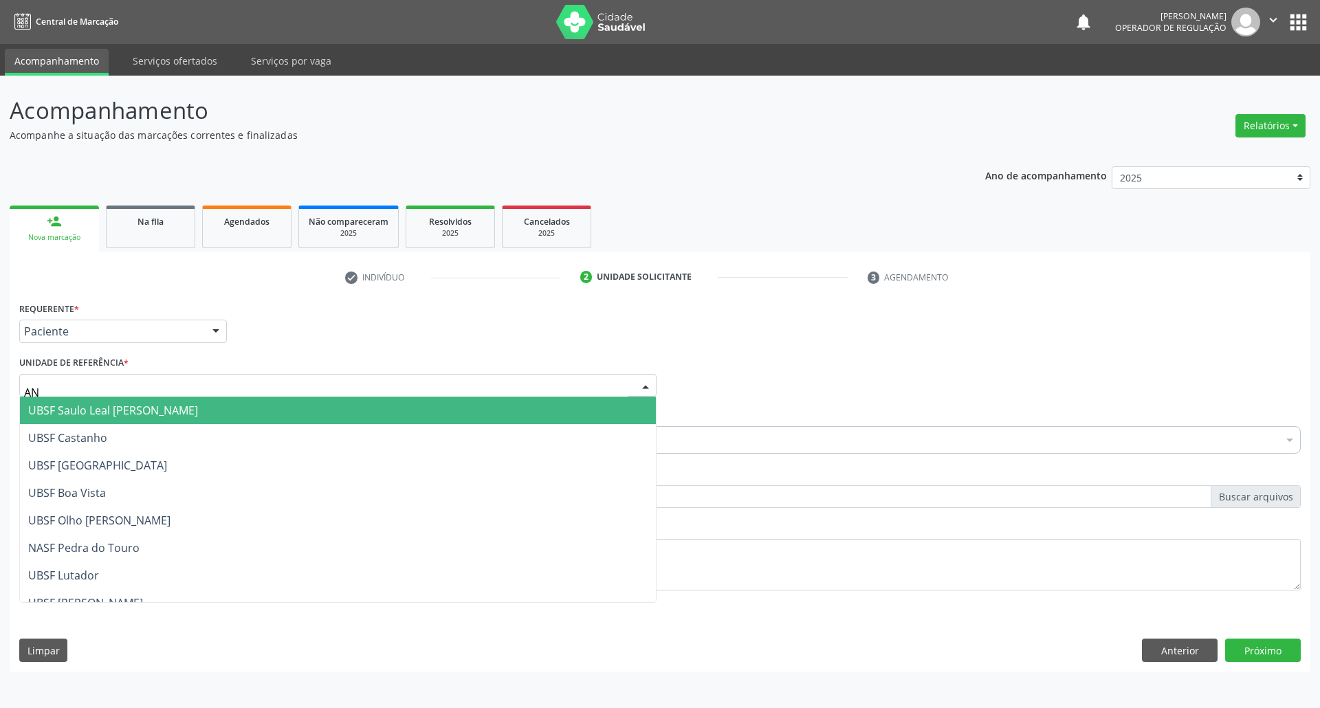
type input "ANI"
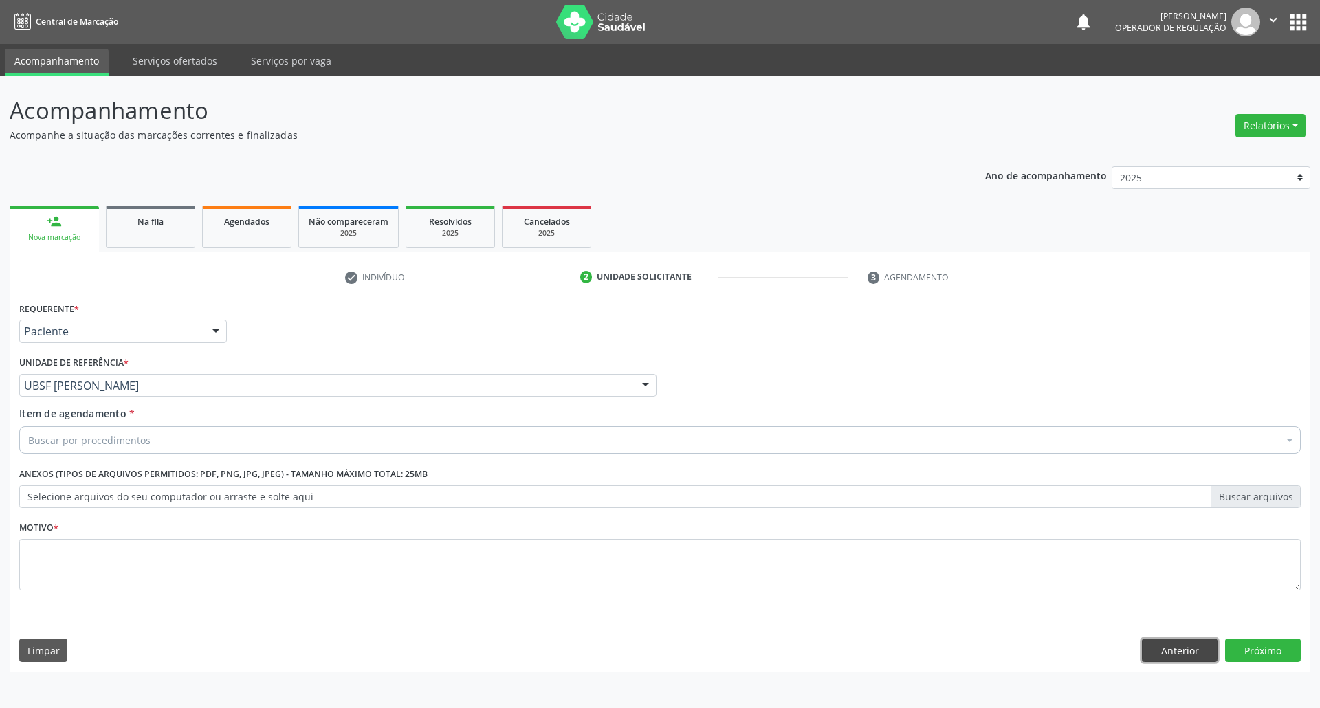
click at [1177, 655] on button "Anterior" at bounding box center [1180, 650] width 76 height 23
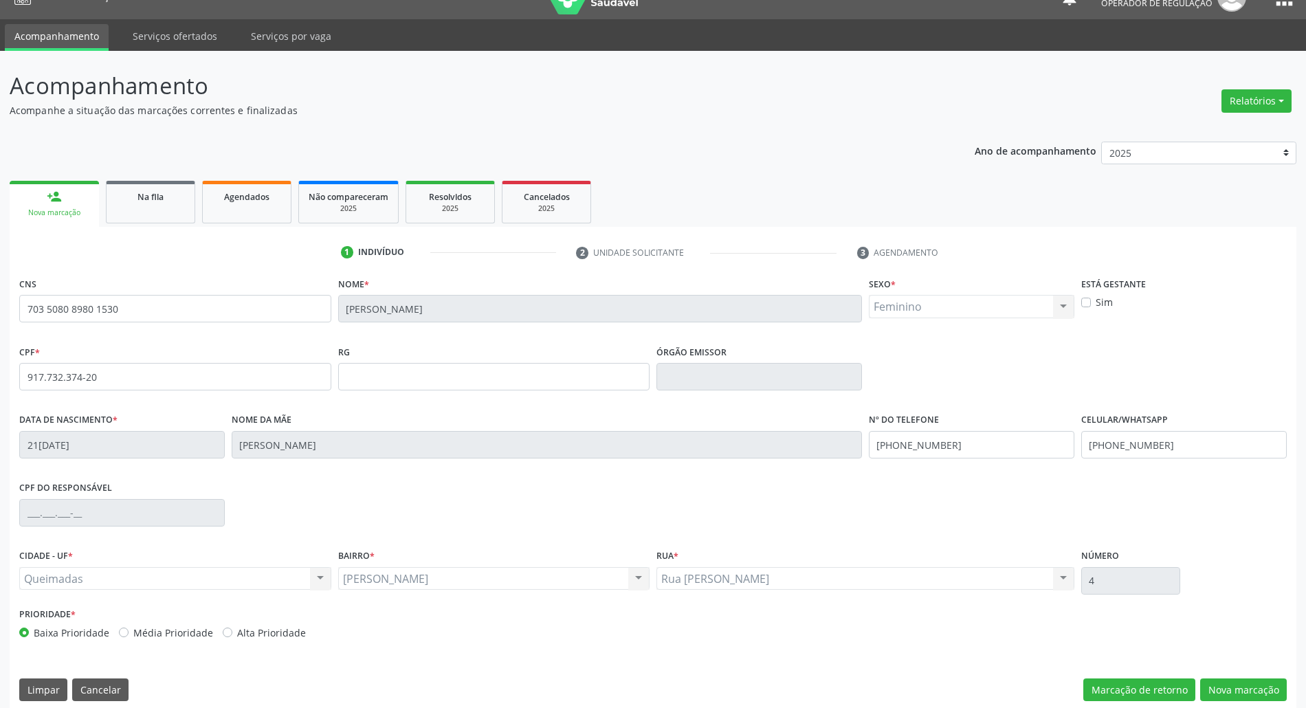
scroll to position [37, 0]
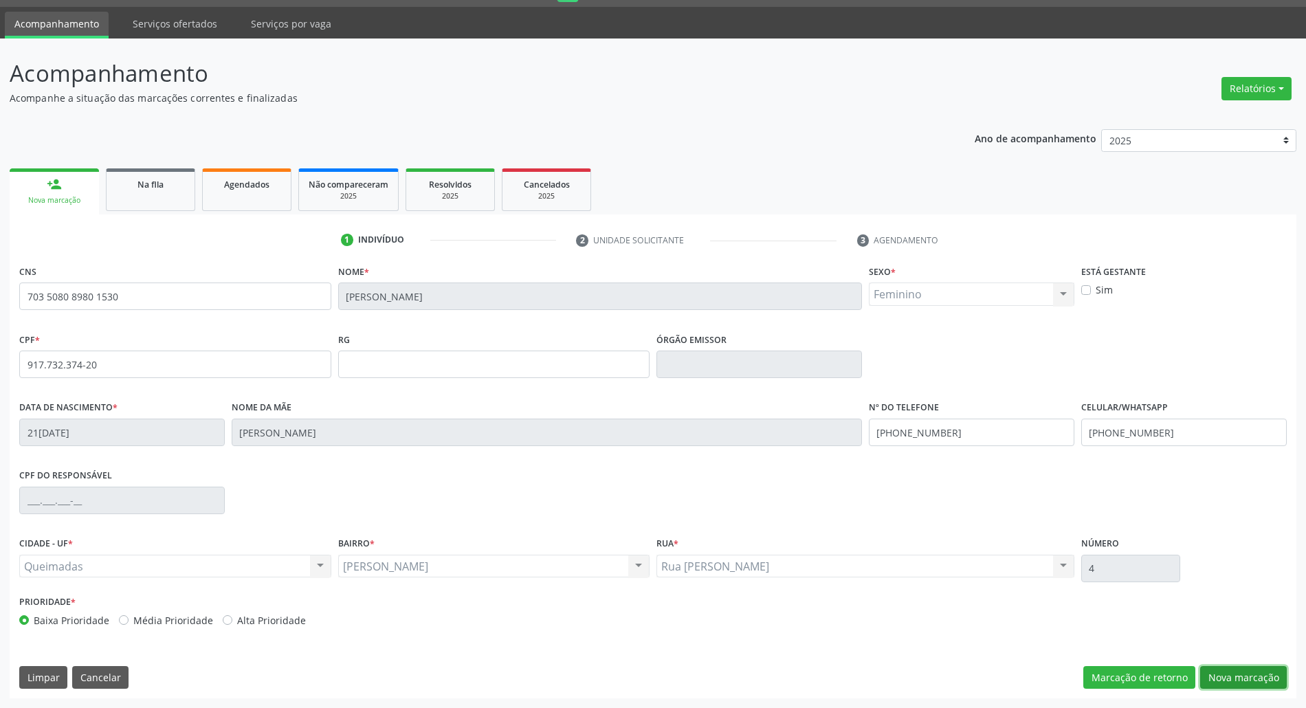
click at [1238, 678] on button "Nova marcação" at bounding box center [1243, 677] width 87 height 23
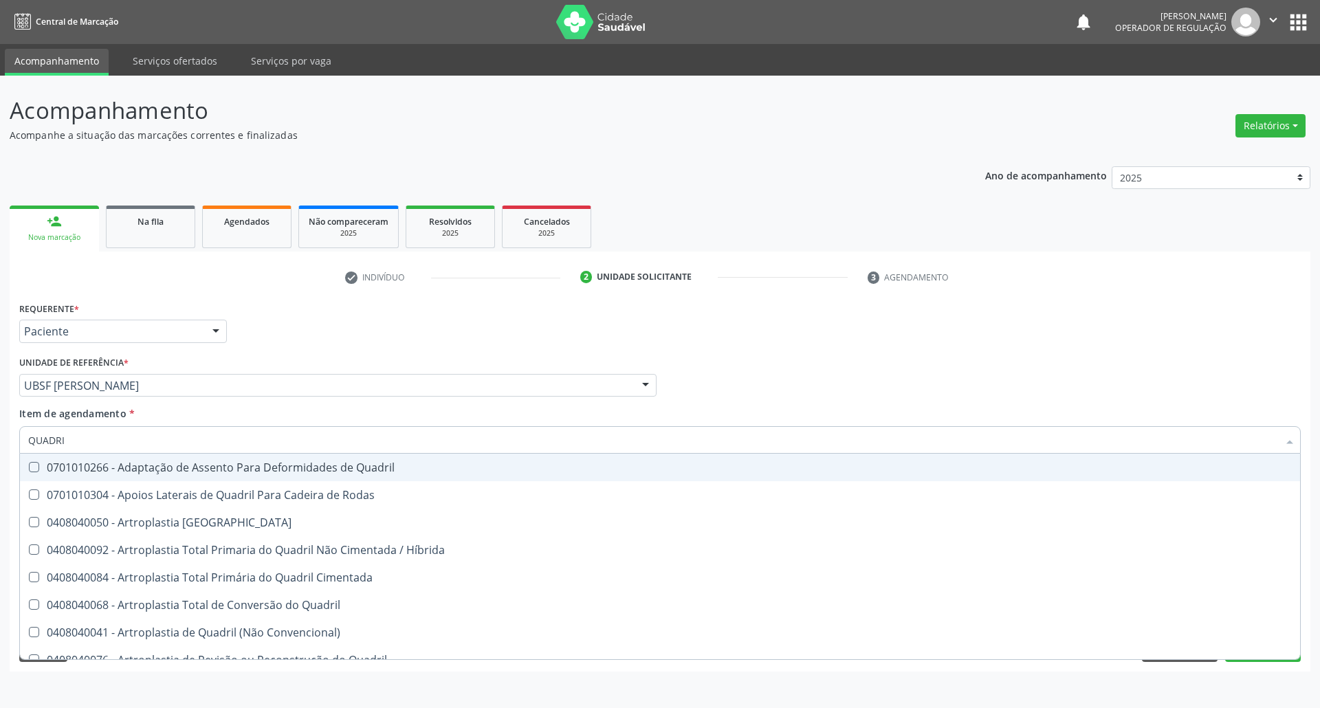
type input "QUADRIL"
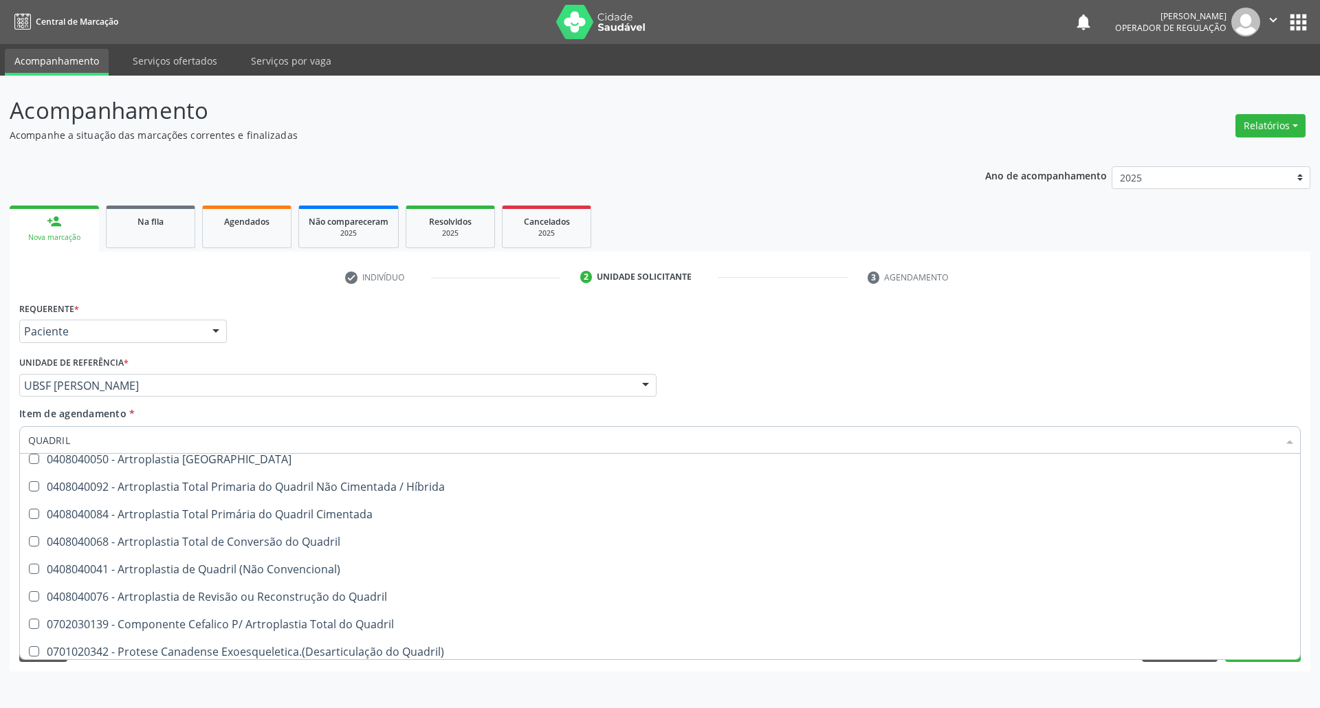
scroll to position [289, 0]
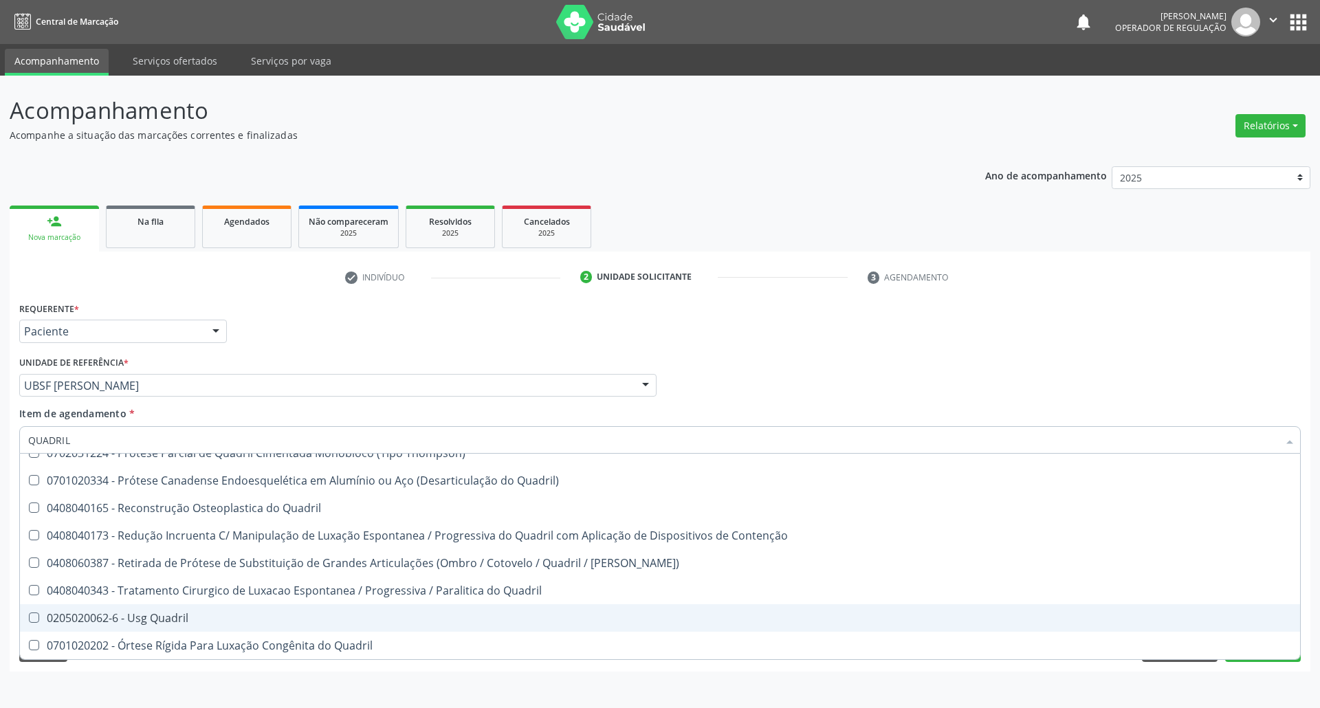
click at [204, 619] on div "0205020062-6 - Usg Quadril" at bounding box center [660, 618] width 1264 height 11
checkbox Quadril "true"
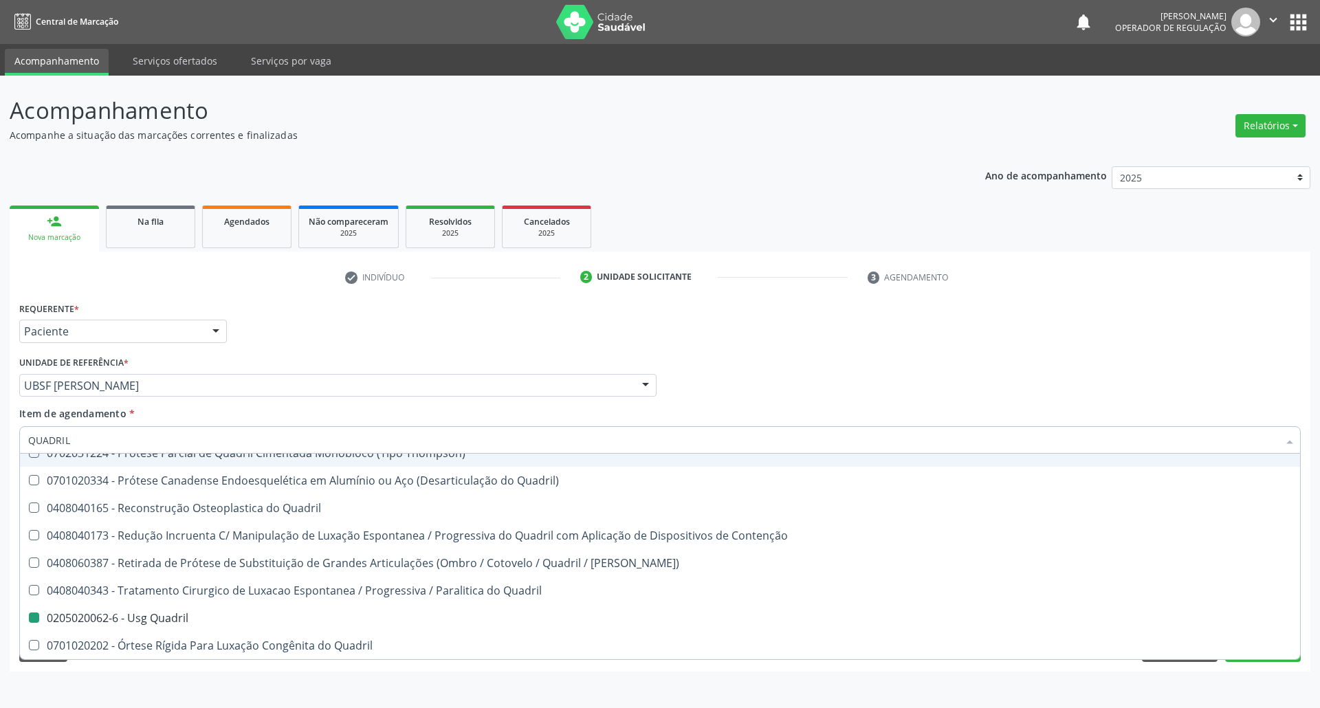
drag, startPoint x: 426, startPoint y: 337, endPoint x: 300, endPoint y: 495, distance: 202.5
click at [426, 338] on div "Requerente * Paciente Profissional de Saúde Paciente Nenhum resultado encontrad…" at bounding box center [660, 325] width 1288 height 54
checkbox Rodas "true"
checkbox Quadril "false"
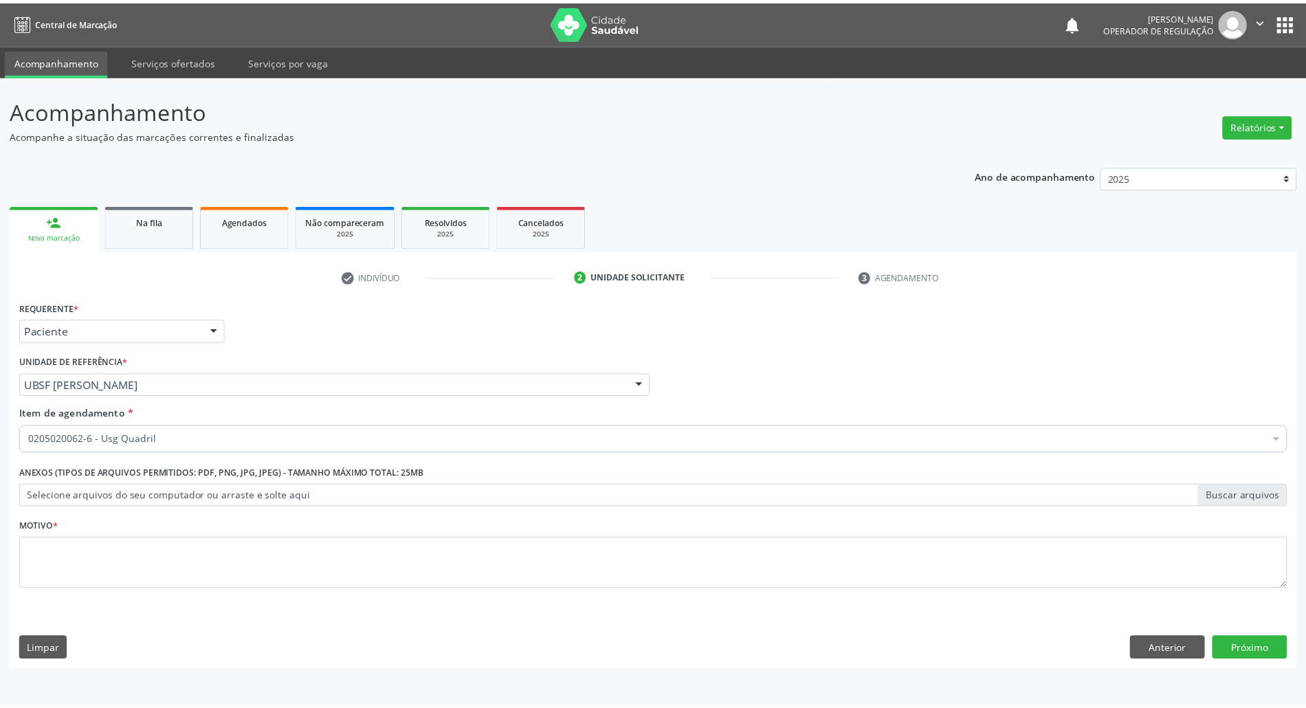
scroll to position [0, 0]
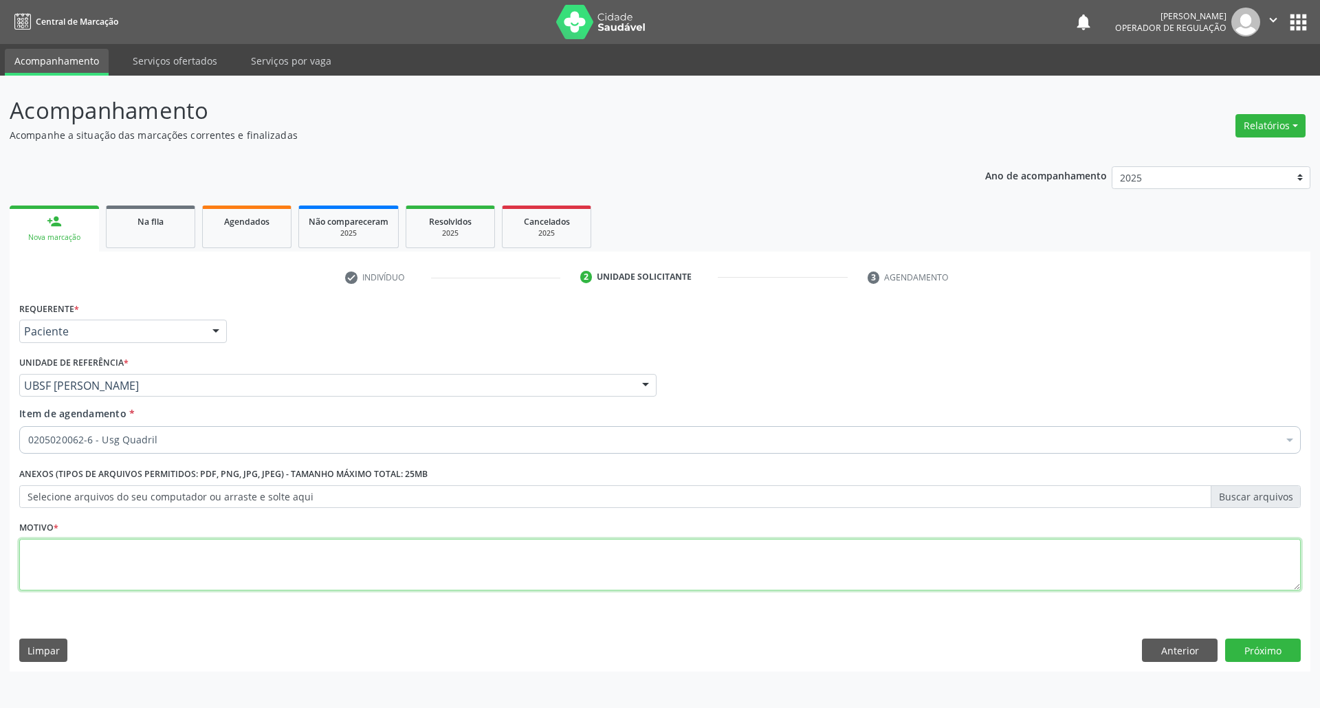
click at [232, 546] on textarea at bounding box center [660, 565] width 1282 height 52
type textarea "DOR"
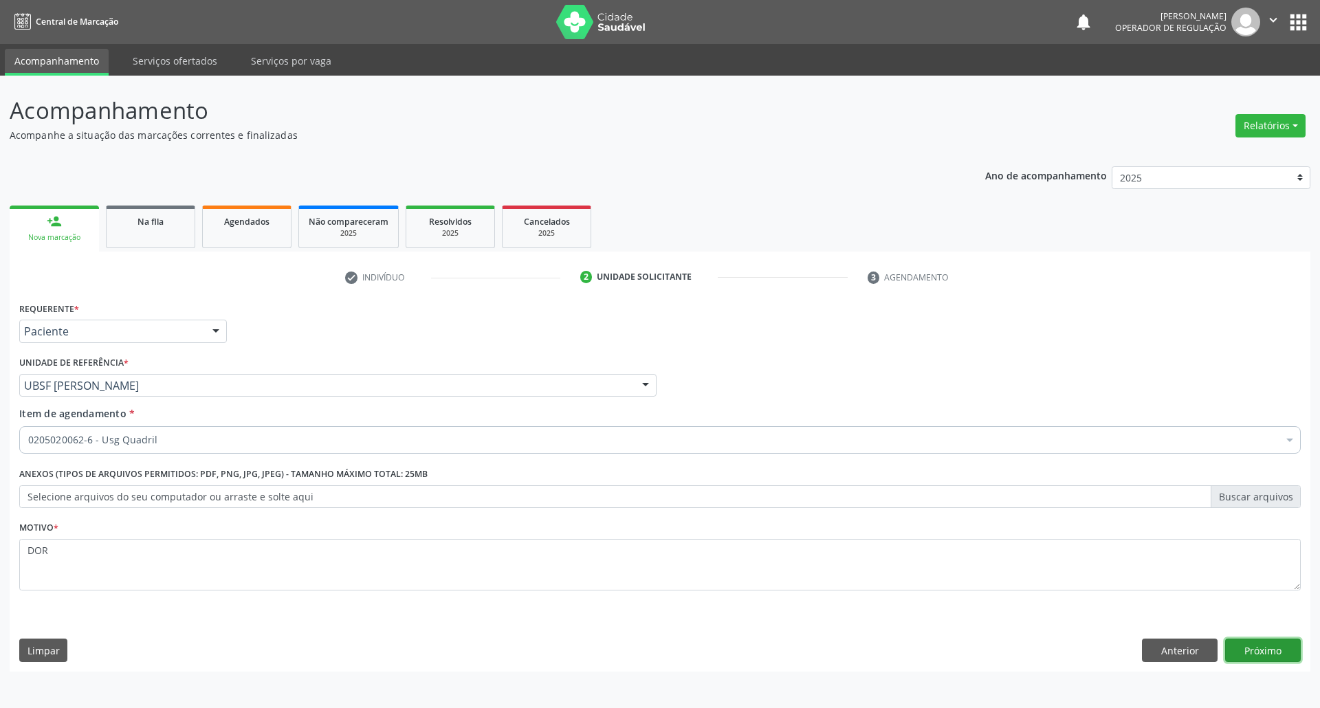
click at [1273, 661] on button "Próximo" at bounding box center [1263, 650] width 76 height 23
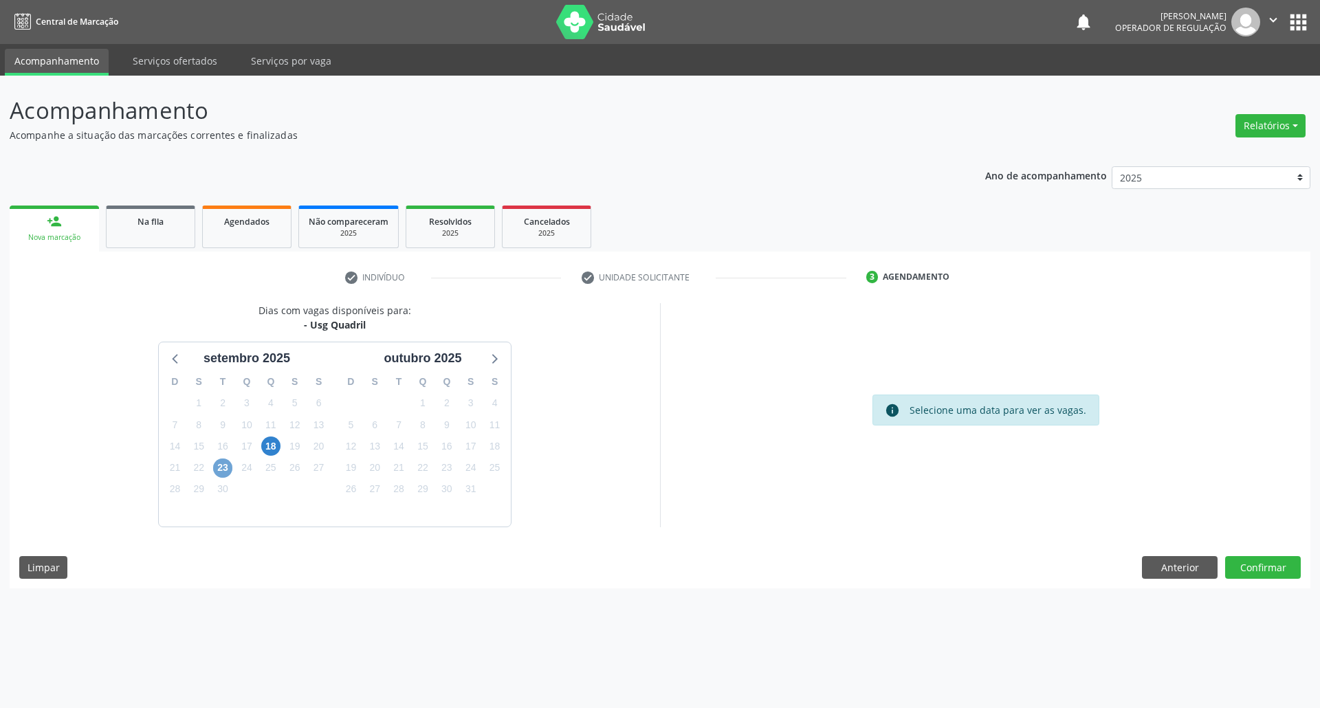
click at [226, 469] on span "23" at bounding box center [222, 468] width 19 height 19
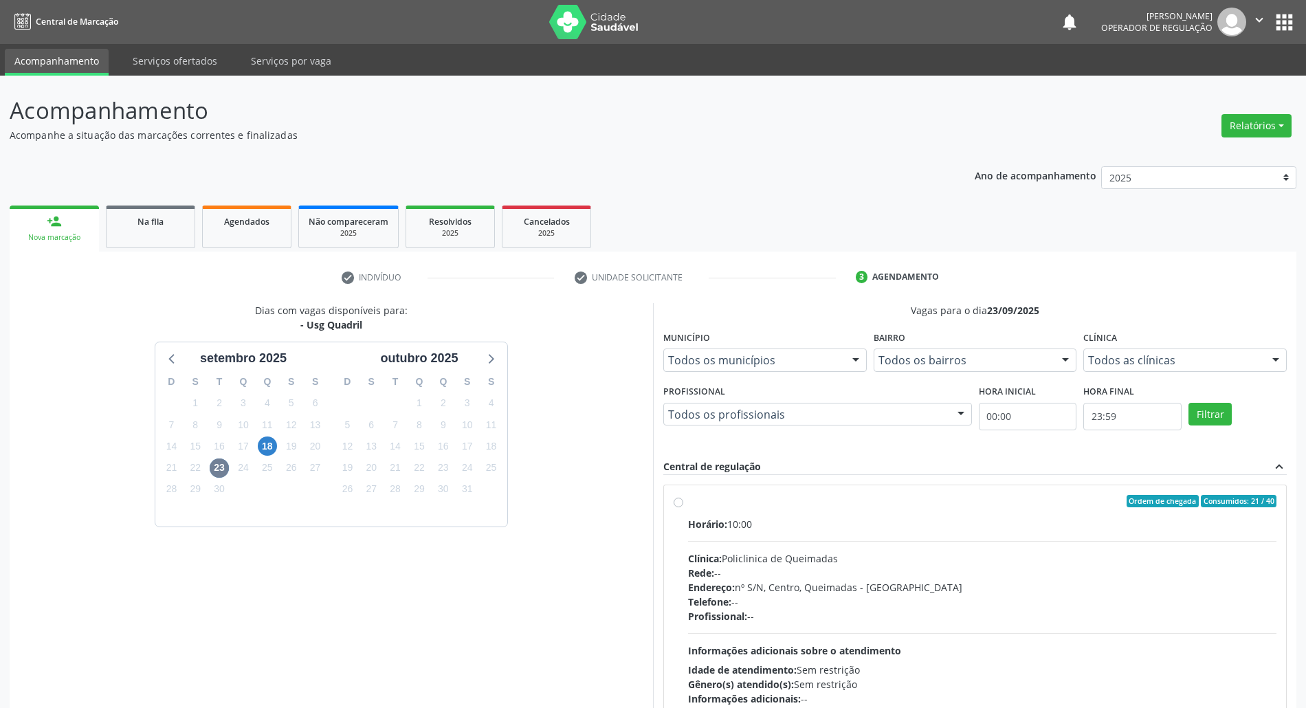
click at [701, 499] on div "Ordem de chegada Consumidos: 21 / 40" at bounding box center [982, 501] width 589 height 12
click at [683, 499] on input "Ordem de chegada Consumidos: 21 / 40 Horário: 10:00 Clínica: Policlinica de Que…" at bounding box center [679, 501] width 10 height 12
radio input "true"
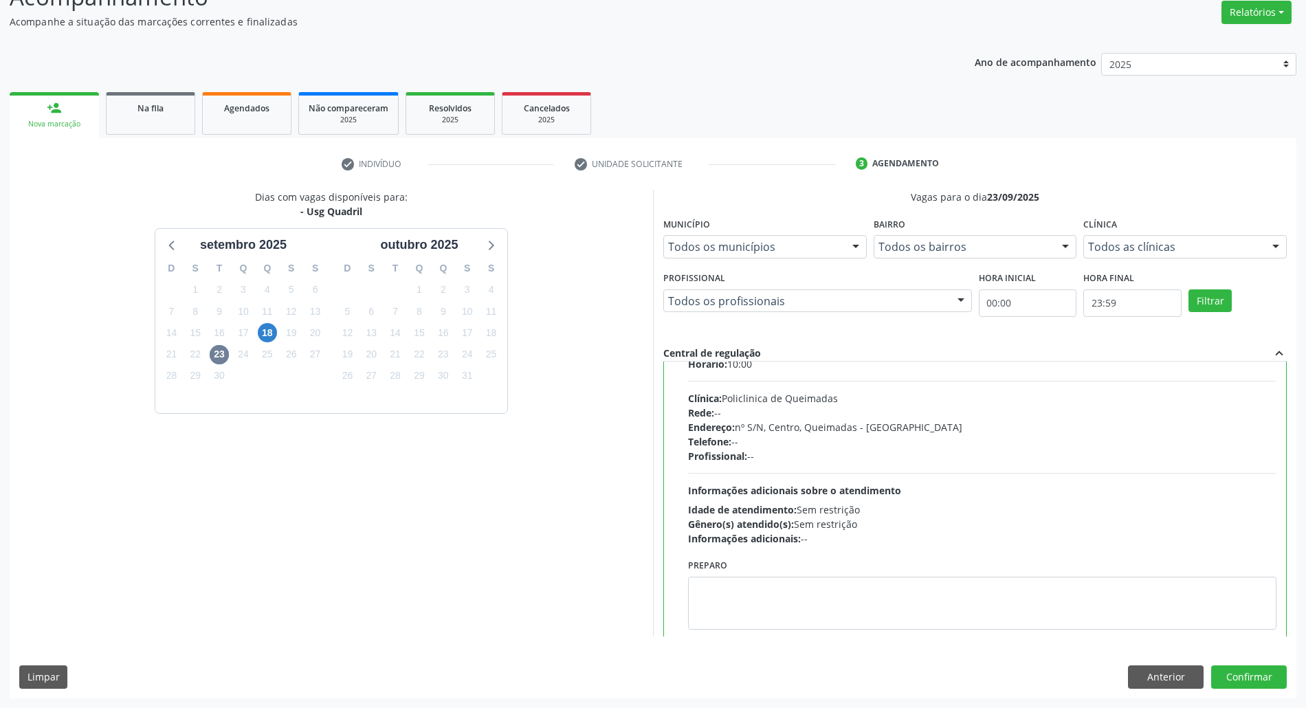
scroll to position [69, 0]
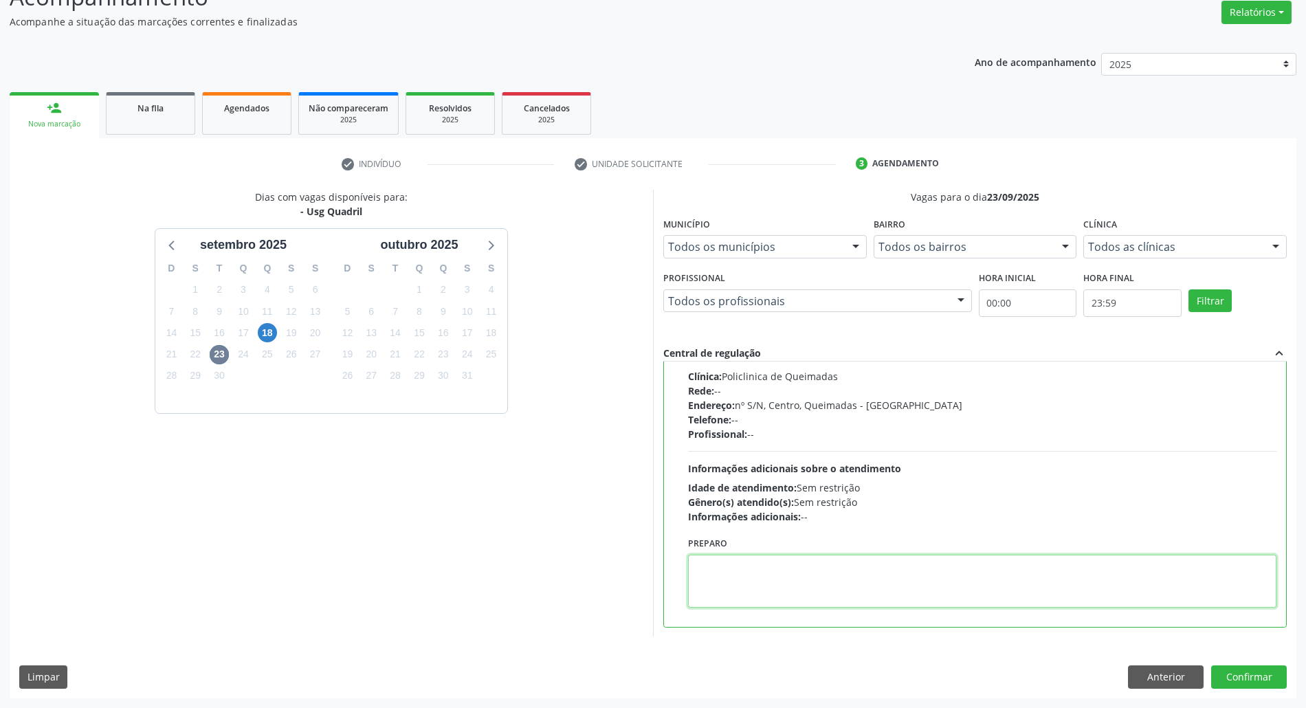
click at [1225, 584] on textarea at bounding box center [982, 581] width 589 height 53
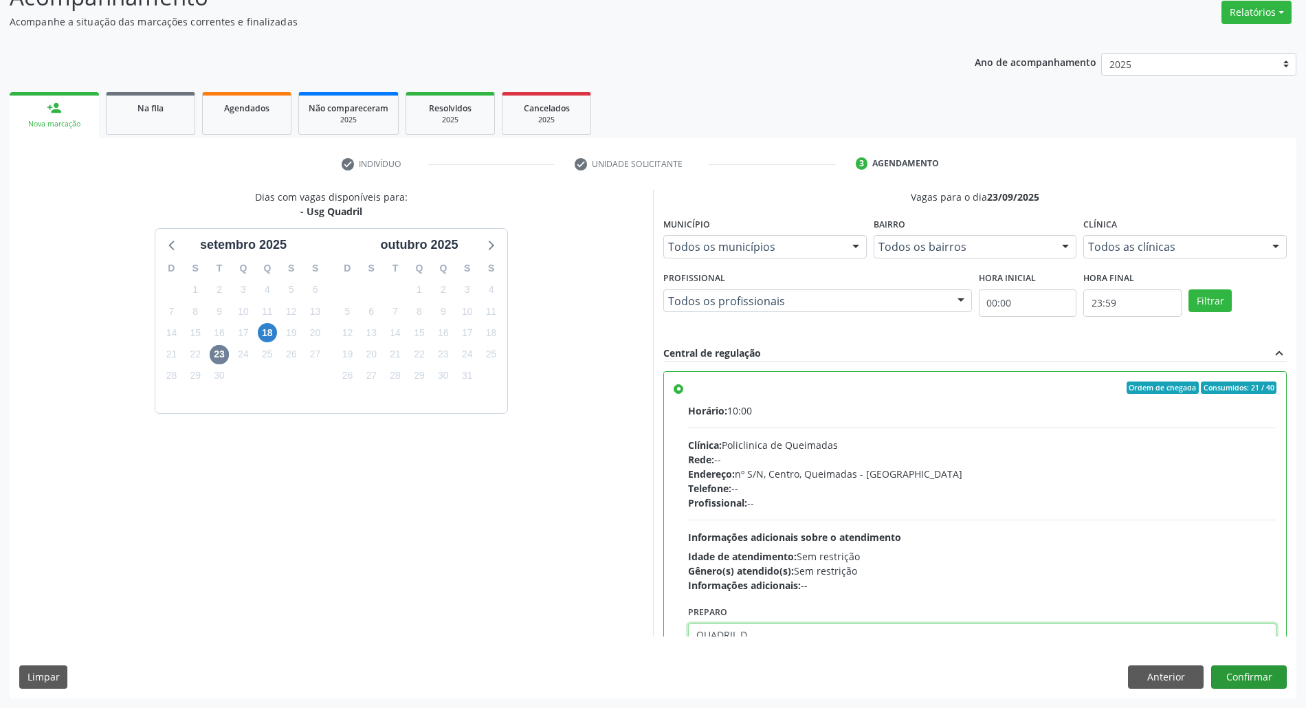
type textarea "QUADRIL D"
click at [1268, 672] on button "Confirmar" at bounding box center [1249, 677] width 76 height 23
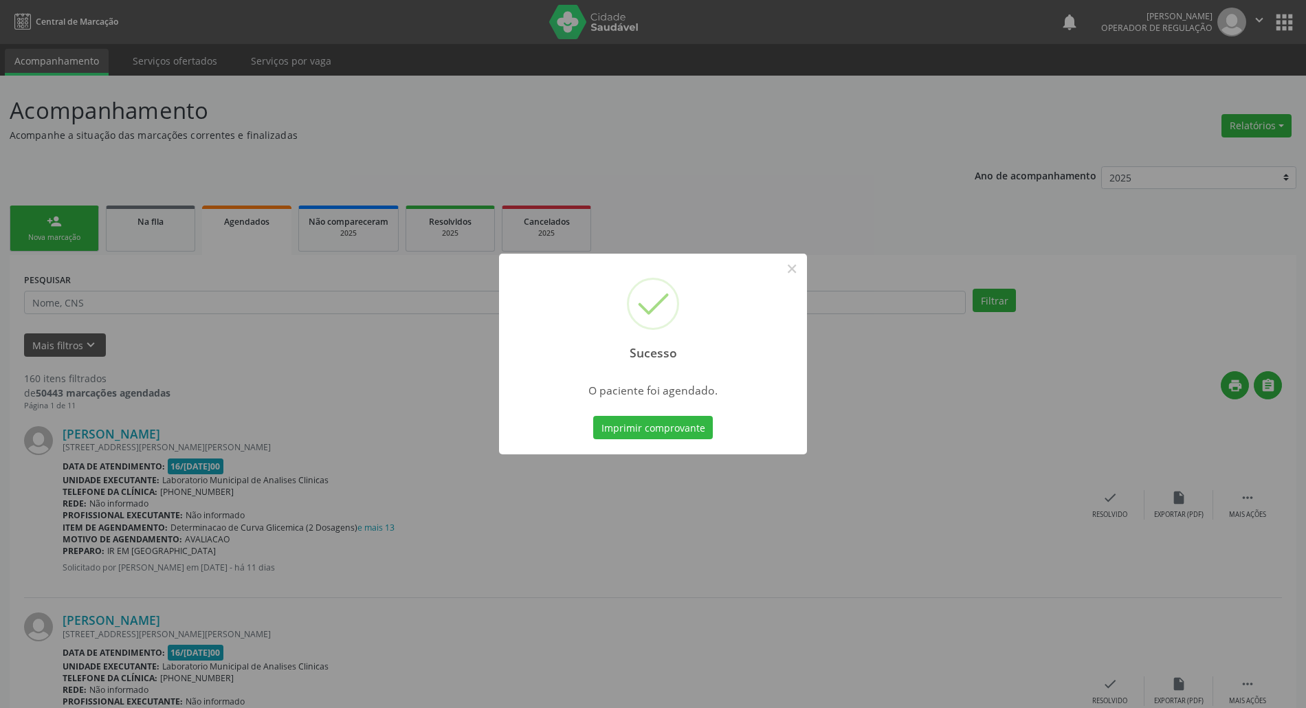
click at [593, 416] on button "Imprimir comprovante" at bounding box center [653, 427] width 120 height 23
